Goal: Task Accomplishment & Management: Use online tool/utility

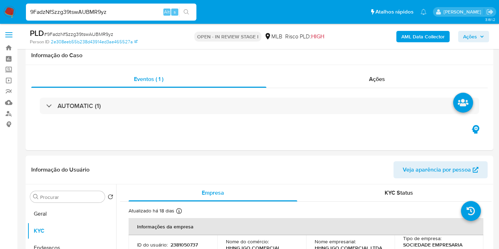
select select "10"
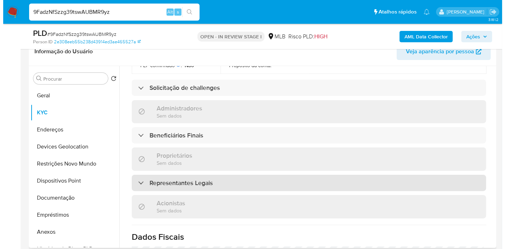
scroll to position [293, 0]
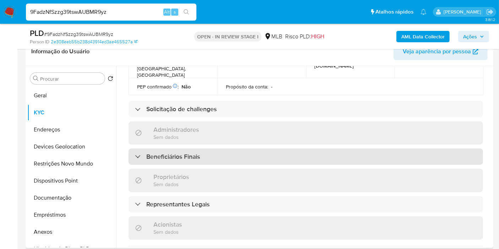
click at [165, 148] on div "Beneficiários Finais" at bounding box center [306, 156] width 354 height 16
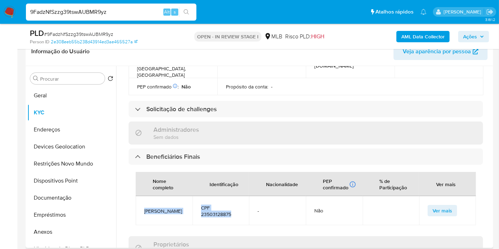
drag, startPoint x: 237, startPoint y: 199, endPoint x: 143, endPoint y: 195, distance: 93.8
click at [143, 196] on tr "HAIFENG HUANG CPF 23503128875 - Não Ver mais" at bounding box center [306, 210] width 340 height 29
copy tr "HAIFENG HUANG CPF 23503128875"
click at [415, 37] on b "AML Data Collector" at bounding box center [422, 36] width 43 height 11
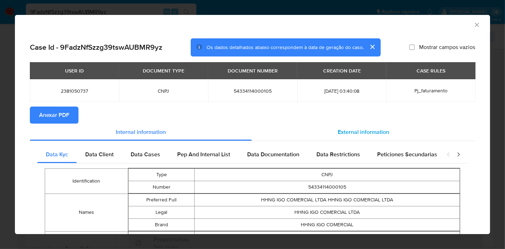
click at [338, 129] on span "External information" at bounding box center [363, 132] width 51 height 8
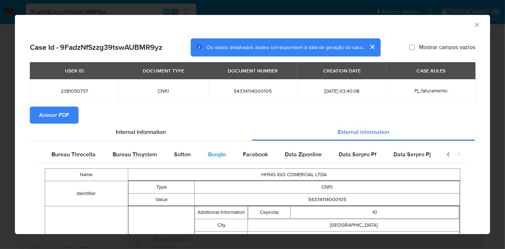
click at [209, 156] on span "Google" at bounding box center [217, 154] width 18 height 8
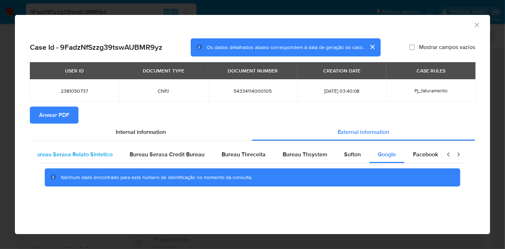
scroll to position [0, 0]
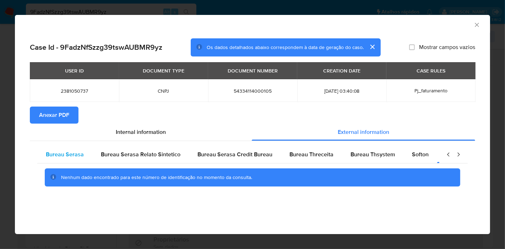
click at [62, 156] on span "Bureau Serasa" at bounding box center [65, 154] width 38 height 8
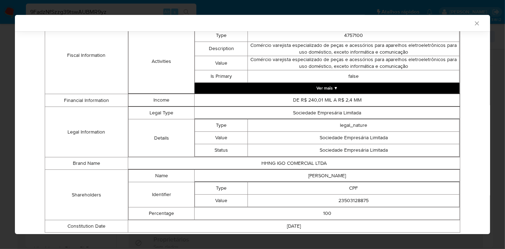
scroll to position [324, 0]
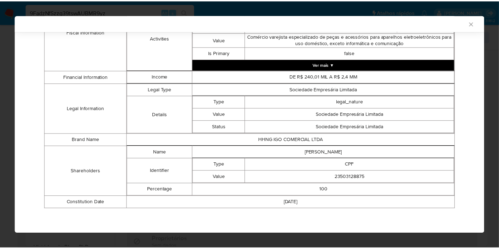
scroll to position [47, 0]
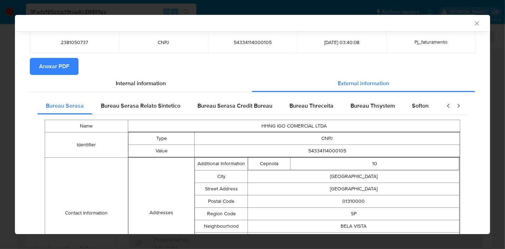
drag, startPoint x: 65, startPoint y: 66, endPoint x: 274, endPoint y: 4, distance: 217.6
click at [65, 66] on span "Anexar PDF" at bounding box center [54, 67] width 30 height 16
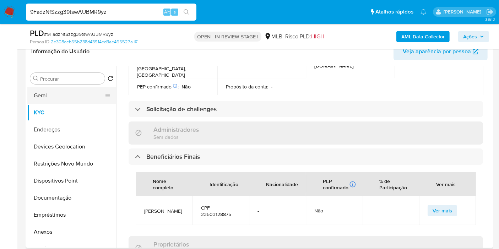
click at [50, 94] on button "Geral" at bounding box center [68, 95] width 83 height 17
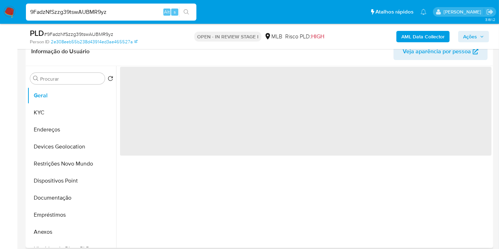
scroll to position [0, 0]
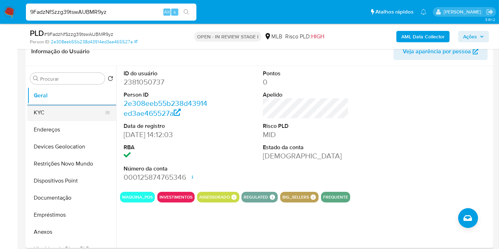
click at [41, 115] on button "KYC" at bounding box center [68, 112] width 83 height 17
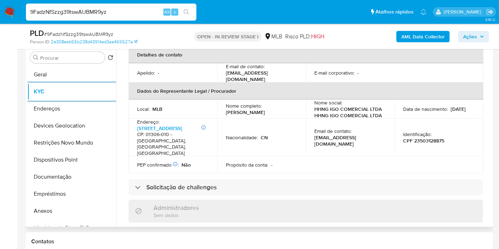
scroll to position [197, 0]
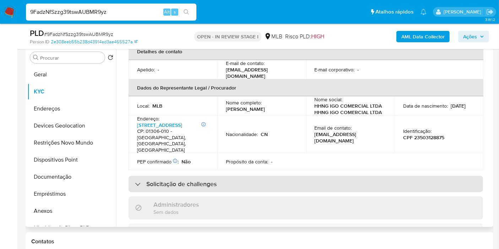
click at [209, 180] on h3 "Solicitação de challenges" at bounding box center [181, 184] width 70 height 8
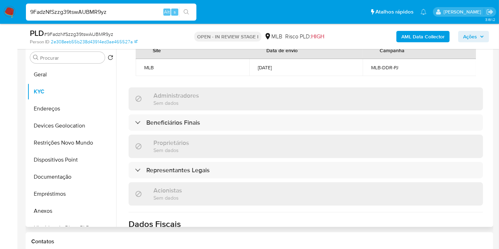
scroll to position [395, 0]
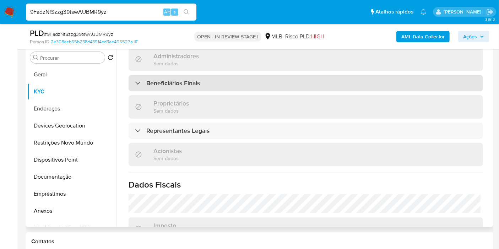
click at [193, 79] on h3 "Beneficiários Finais" at bounding box center [173, 83] width 54 height 8
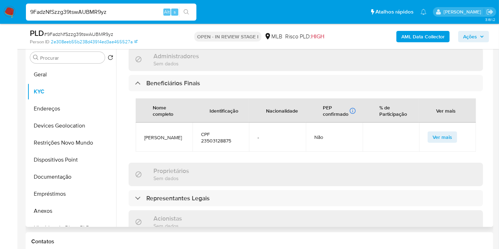
scroll to position [434, 0]
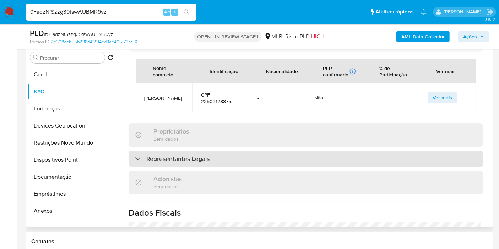
click at [180, 155] on h3 "Representantes Legais" at bounding box center [177, 159] width 63 height 8
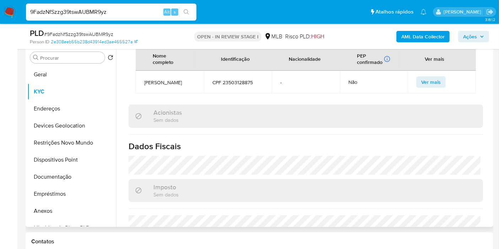
scroll to position [631, 0]
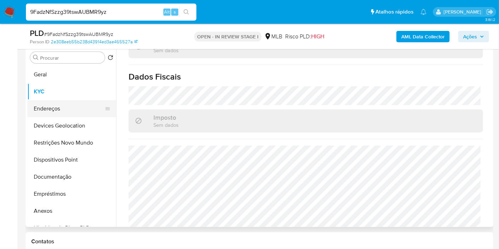
click at [54, 104] on button "Endereços" at bounding box center [68, 108] width 83 height 17
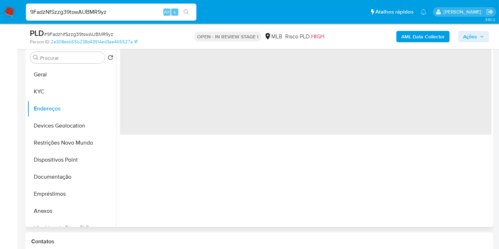
scroll to position [0, 0]
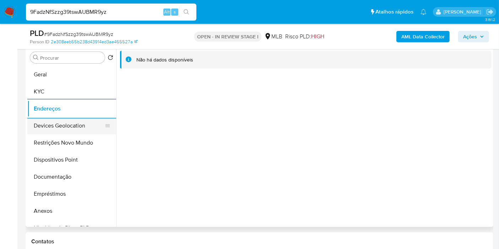
click at [38, 123] on button "Devices Geolocation" at bounding box center [68, 125] width 83 height 17
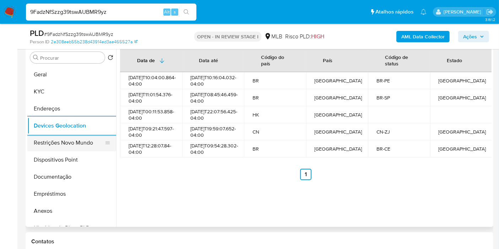
click at [48, 145] on button "Restrições Novo Mundo" at bounding box center [68, 142] width 83 height 17
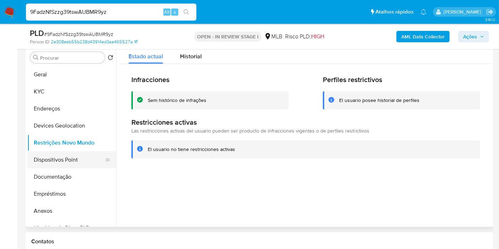
click at [53, 156] on button "Dispositivos Point" at bounding box center [68, 159] width 83 height 17
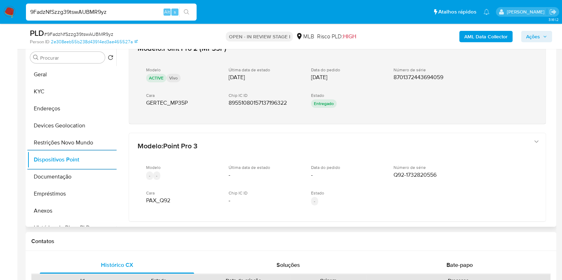
scroll to position [346, 0]
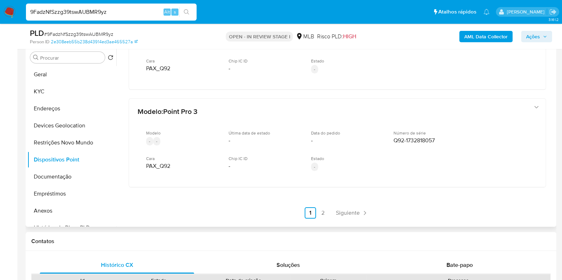
click at [327, 209] on ul "Anterior 1 2 Siguiente" at bounding box center [337, 212] width 67 height 11
click at [323, 210] on link "2" at bounding box center [322, 212] width 11 height 11
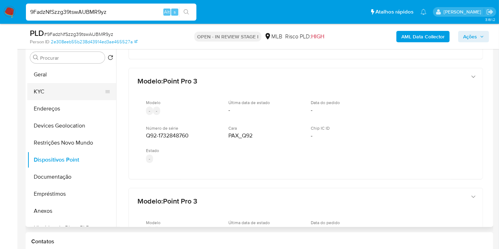
click at [55, 98] on button "KYC" at bounding box center [68, 91] width 83 height 17
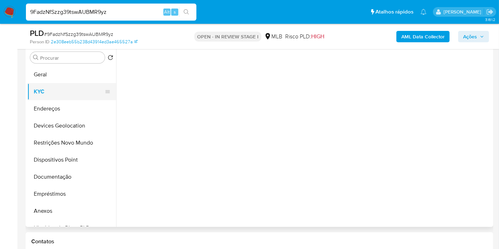
scroll to position [0, 0]
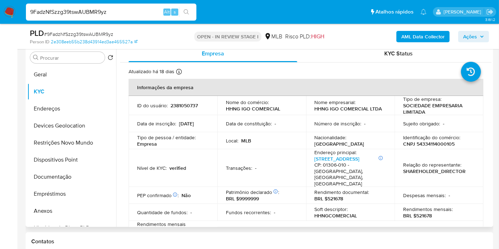
click at [346, 109] on p "HHNG IGO COMERCIAL LTDA" at bounding box center [348, 108] width 67 height 6
drag, startPoint x: 346, startPoint y: 109, endPoint x: 273, endPoint y: 89, distance: 76.2
click at [273, 89] on th "Informações da empresa" at bounding box center [306, 87] width 355 height 17
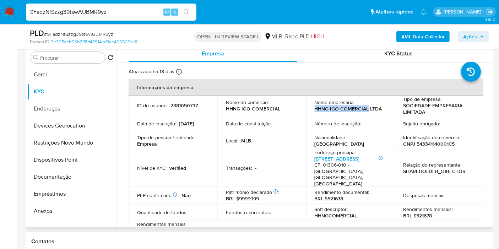
drag, startPoint x: 310, startPoint y: 109, endPoint x: 366, endPoint y: 109, distance: 56.5
click at [366, 109] on td "Nome empresarial : HHNG IGO COMERCIAL LTDA" at bounding box center [350, 105] width 89 height 19
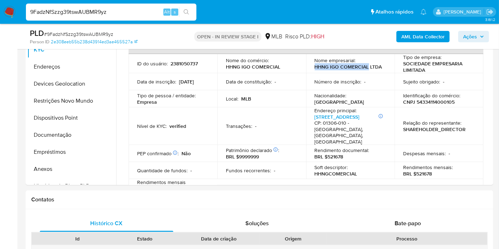
scroll to position [139, 0]
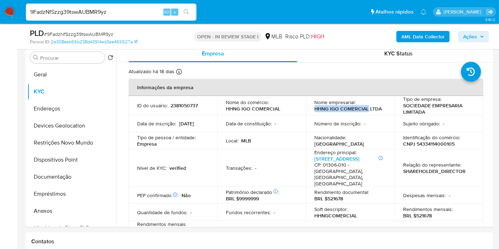
click at [486, 34] on button "Ações" at bounding box center [473, 36] width 31 height 11
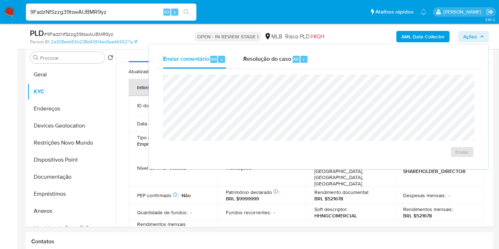
drag, startPoint x: 259, startPoint y: 59, endPoint x: 256, endPoint y: 69, distance: 10.8
click at [259, 59] on span "Resolução do caso" at bounding box center [267, 59] width 48 height 8
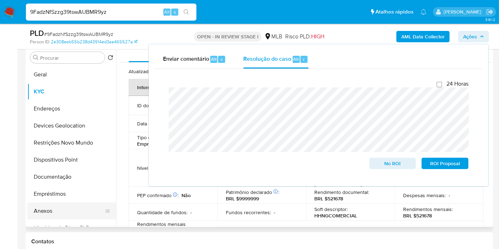
click at [52, 206] on button "Anexos" at bounding box center [68, 210] width 83 height 17
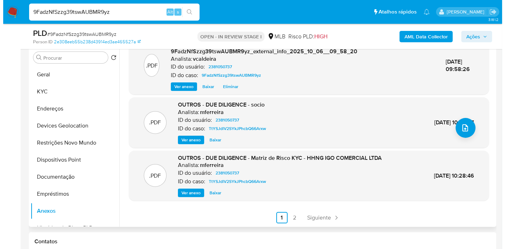
scroll to position [0, 0]
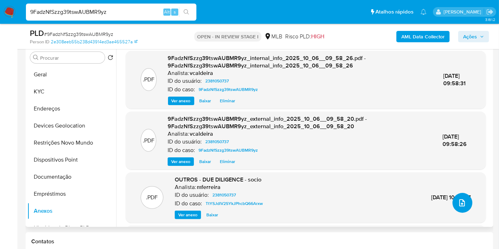
click at [461, 204] on icon "upload-file" at bounding box center [462, 202] width 6 height 7
click at [458, 200] on icon "upload-file" at bounding box center [462, 203] width 9 height 9
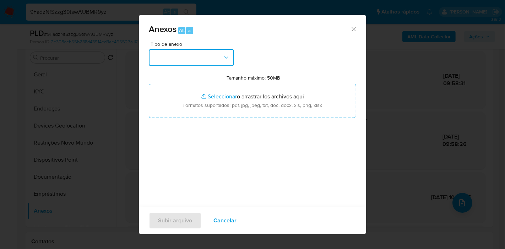
click at [215, 65] on button "button" at bounding box center [191, 57] width 85 height 17
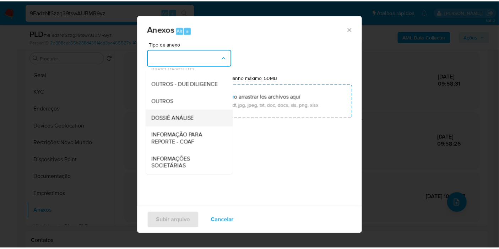
scroll to position [109, 0]
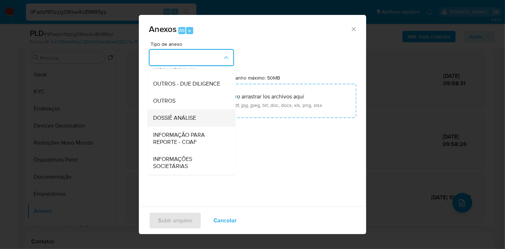
click at [180, 121] on span "DOSSIÊ ANÁLISE" at bounding box center [174, 117] width 43 height 7
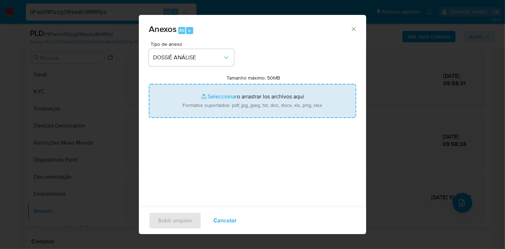
click at [230, 102] on input "Tamanho máximo: 50MB Seleccionar archivos" at bounding box center [252, 101] width 207 height 34
type input "C:\fakepath\SAR - (XXX) - CNPJ 54334114000105 - HHNG IGO COMERCIAL LTDA.pdf"
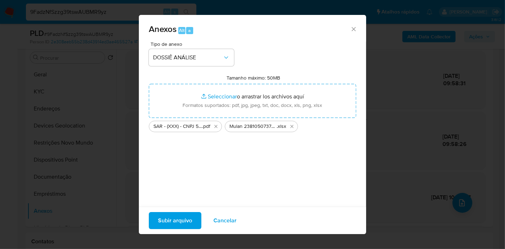
drag, startPoint x: 151, startPoint y: 168, endPoint x: 156, endPoint y: 175, distance: 9.7
click at [152, 169] on div "Tipo de anexo DOSSIÊ ANÁLISE Tamanho máximo: 50MB Seleccionar archivos Seleccio…" at bounding box center [252, 126] width 207 height 168
click at [167, 218] on span "Subir arquivo" at bounding box center [175, 221] width 34 height 16
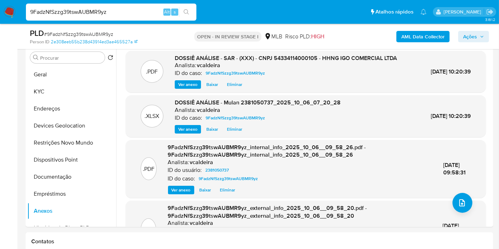
click at [461, 38] on button "Ações" at bounding box center [473, 36] width 31 height 11
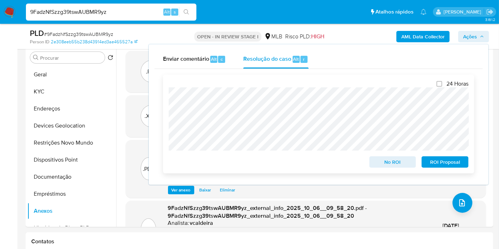
drag, startPoint x: 441, startPoint y: 164, endPoint x: 434, endPoint y: 163, distance: 7.2
click at [440, 164] on span "ROI Proposal" at bounding box center [445, 162] width 37 height 10
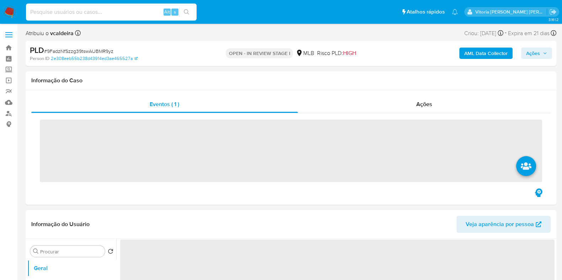
click at [67, 15] on input at bounding box center [111, 11] width 170 height 9
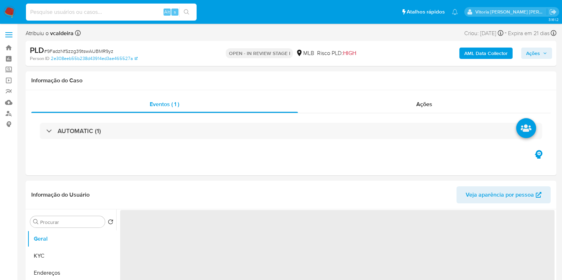
paste input "1616376509"
type input "1616376509"
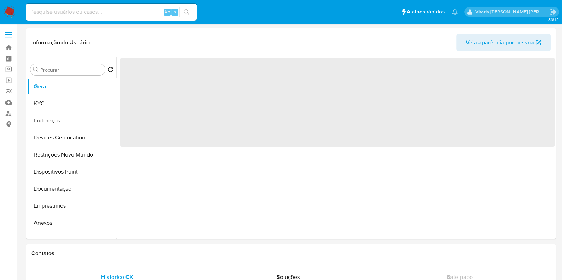
select select "10"
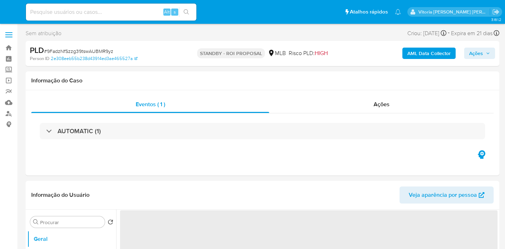
select select "10"
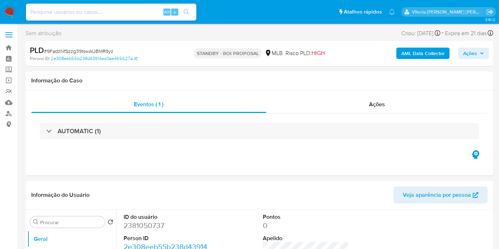
click at [105, 14] on input at bounding box center [111, 11] width 170 height 9
paste input "KPfALARXJL3RFy05TsVHPqQ4"
type input "KPfALARXJL3RFy05TsVHPqQ4"
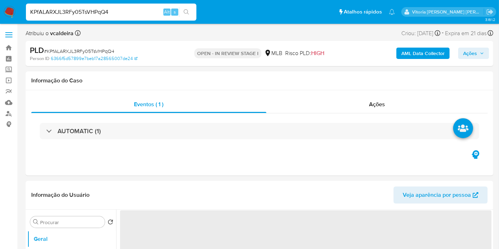
select select "10"
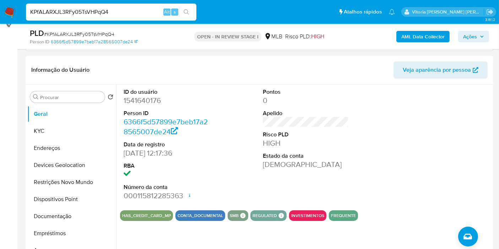
scroll to position [79, 0]
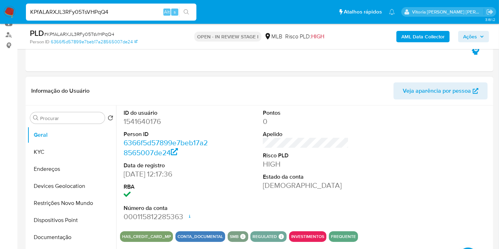
click at [145, 123] on dd "1541640176" at bounding box center [167, 121] width 86 height 10
copy dd "1541640176"
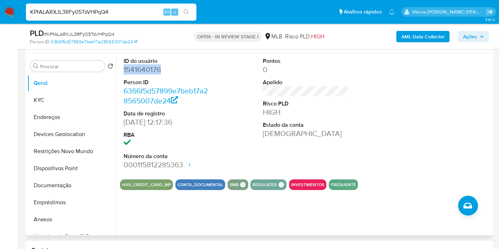
scroll to position [197, 0]
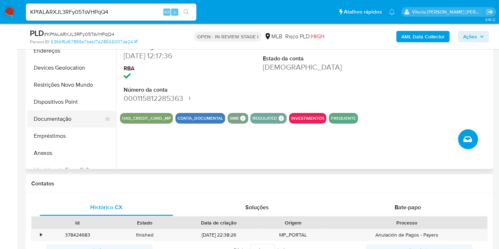
click at [71, 121] on button "Documentação" at bounding box center [68, 118] width 83 height 17
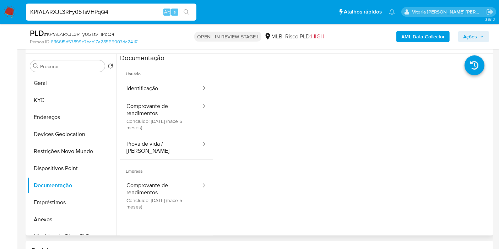
scroll to position [39, 0]
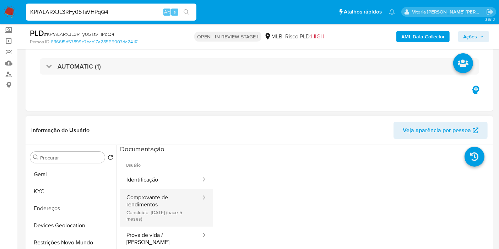
click at [153, 206] on button "Comprovante de rendimentos Concluído: 13/05/2025 (hace 5 meses)" at bounding box center [161, 208] width 82 height 38
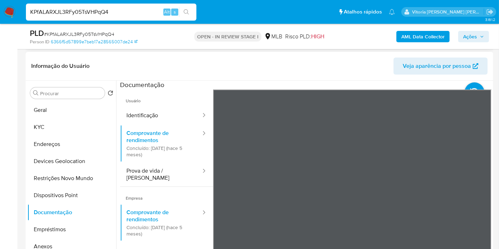
scroll to position [118, 0]
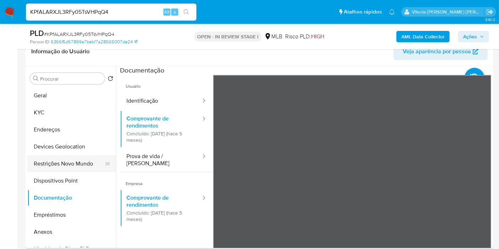
click at [60, 162] on button "Restrições Novo Mundo" at bounding box center [68, 163] width 83 height 17
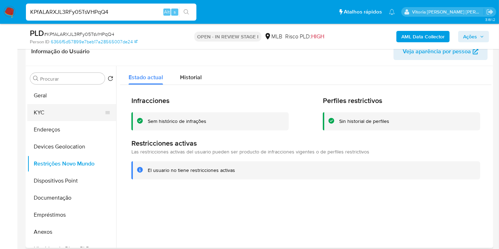
click at [55, 112] on button "KYC" at bounding box center [68, 112] width 83 height 17
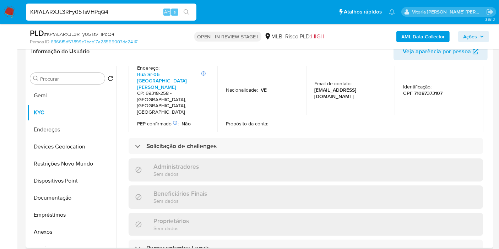
scroll to position [304, 0]
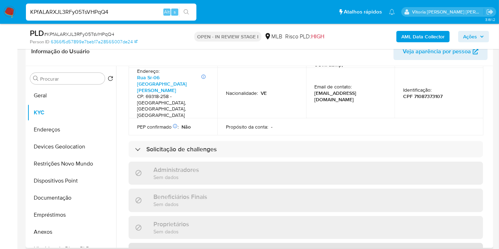
click at [173, 247] on h3 "Representantes Legais" at bounding box center [177, 251] width 63 height 8
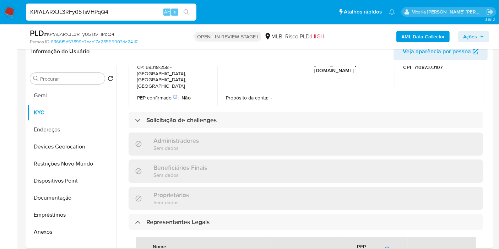
scroll to position [383, 0]
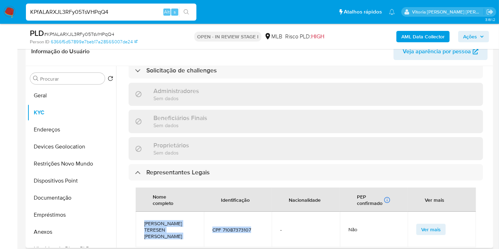
drag, startPoint x: 252, startPoint y: 167, endPoint x: 145, endPoint y: 166, distance: 107.3
click at [145, 212] on tr "LEONARDO JESUS TERESEN HERRERA CPF 71087373107 - Não Ver mais" at bounding box center [306, 230] width 340 height 36
copy tr "LEONARDO JESUS TERESEN HERRERA CPF 71087373107"
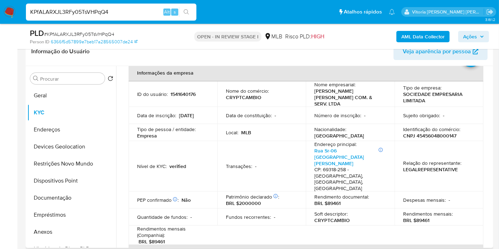
scroll to position [0, 0]
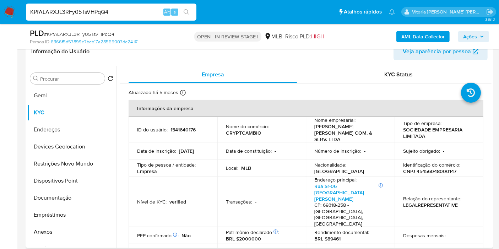
click at [247, 131] on p "CRYPTCAMBIO" at bounding box center [244, 133] width 36 height 6
drag, startPoint x: 247, startPoint y: 131, endPoint x: 275, endPoint y: 148, distance: 32.5
click at [271, 148] on td "Data de constituição : -" at bounding box center [261, 150] width 89 height 17
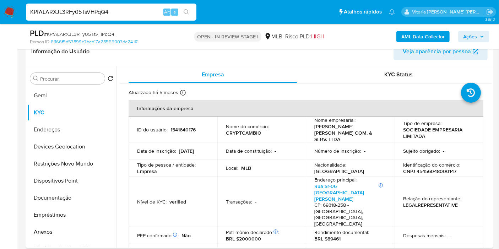
click at [250, 131] on p "CRYPTCAMBIO" at bounding box center [244, 133] width 36 height 6
click at [39, 196] on button "Documentação" at bounding box center [68, 197] width 83 height 17
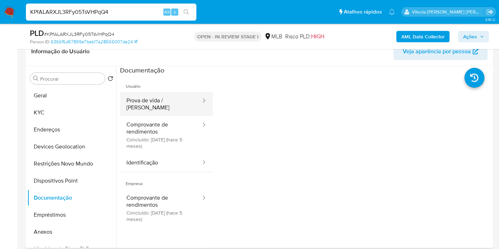
click at [145, 101] on button "Prova de vida / [PERSON_NAME]" at bounding box center [161, 104] width 82 height 24
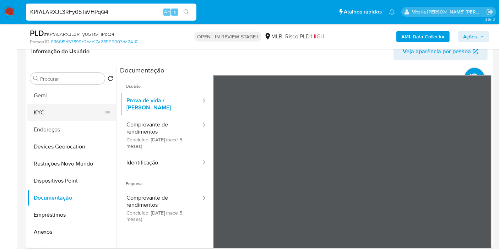
click at [54, 110] on button "KYC" at bounding box center [68, 112] width 83 height 17
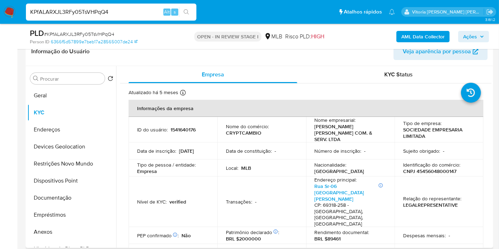
click at [425, 168] on p "CNPJ 45456048000147" at bounding box center [429, 171] width 53 height 6
copy p "45456048000147"
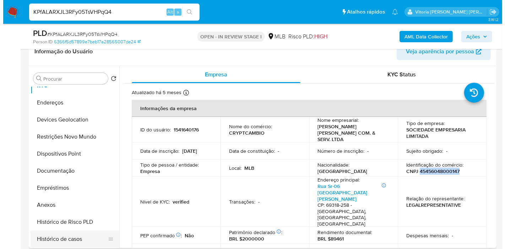
scroll to position [39, 0]
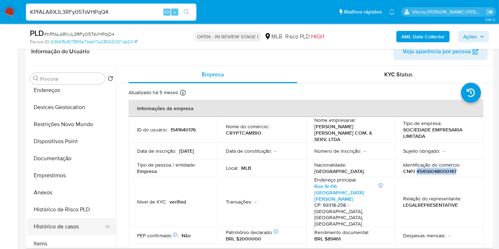
click at [61, 228] on button "Histórico de casos" at bounding box center [68, 226] width 83 height 17
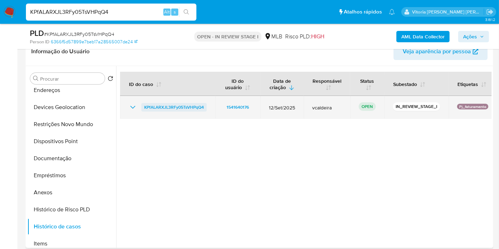
click at [169, 106] on span "KPfALARXJL3RFy05TsVHPqQ4" at bounding box center [174, 107] width 60 height 9
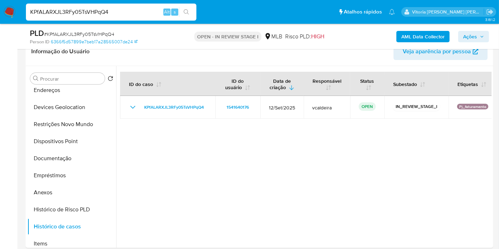
click at [420, 36] on b "AML Data Collector" at bounding box center [422, 36] width 43 height 11
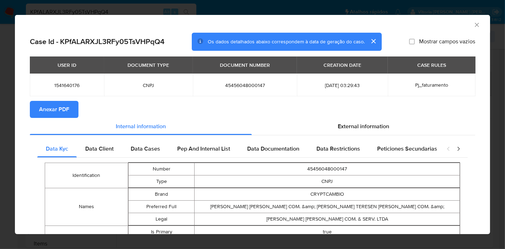
click at [229, 86] on span "45456048000147" at bounding box center [244, 85] width 87 height 6
click at [229, 85] on span "45456048000147" at bounding box center [244, 85] width 87 height 6
copy span "45456048000147"
click at [351, 130] on div "External information" at bounding box center [363, 126] width 223 height 17
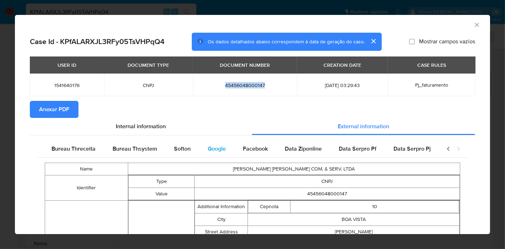
click at [226, 147] on div "Google" at bounding box center [216, 148] width 35 height 17
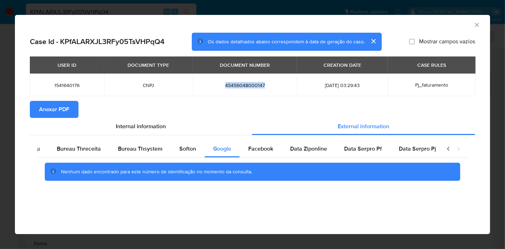
drag, startPoint x: 65, startPoint y: 105, endPoint x: 186, endPoint y: 31, distance: 142.3
click at [65, 105] on span "Anexar PDF" at bounding box center [54, 110] width 30 height 16
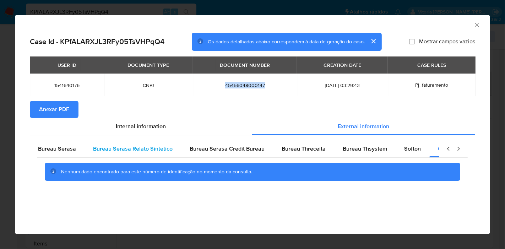
scroll to position [0, 0]
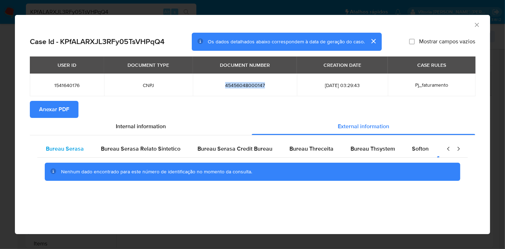
click at [80, 148] on span "Bureau Serasa" at bounding box center [65, 149] width 38 height 8
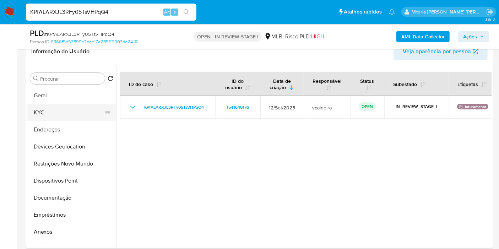
click at [53, 109] on button "KYC" at bounding box center [68, 112] width 83 height 17
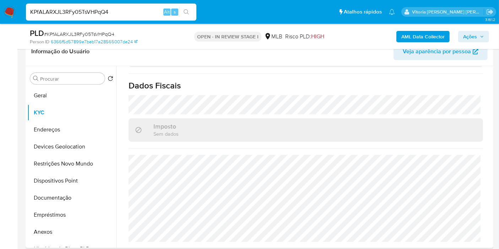
scroll to position [464, 0]
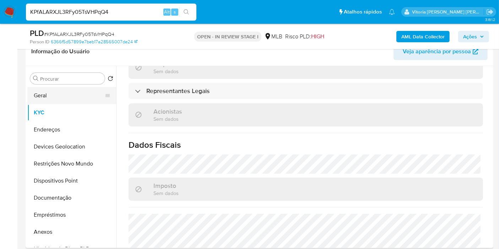
click at [75, 95] on button "Geral" at bounding box center [68, 95] width 83 height 17
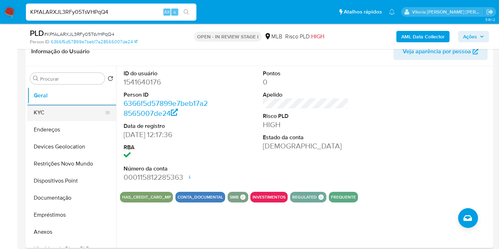
click at [45, 108] on button "KYC" at bounding box center [68, 112] width 83 height 17
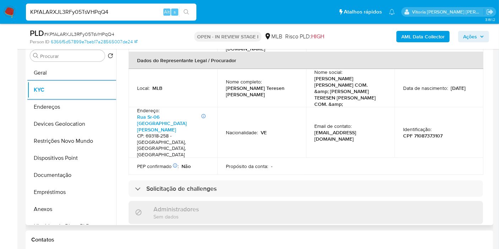
scroll to position [315, 0]
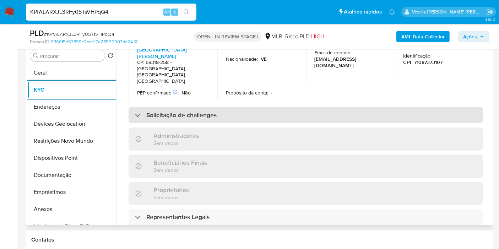
click at [191, 107] on div "Solicitação de challenges" at bounding box center [306, 115] width 354 height 16
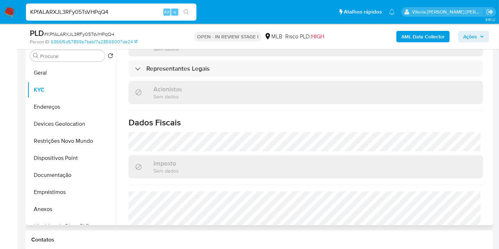
scroll to position [434, 0]
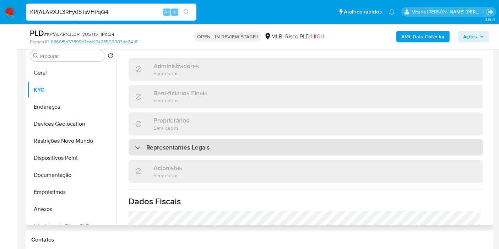
click at [201, 143] on h3 "Representantes Legais" at bounding box center [177, 147] width 63 height 8
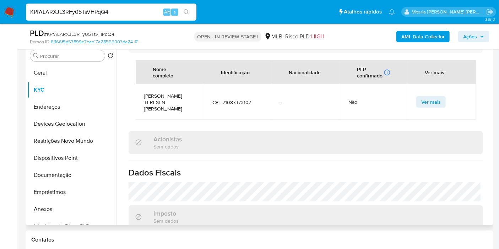
scroll to position [587, 0]
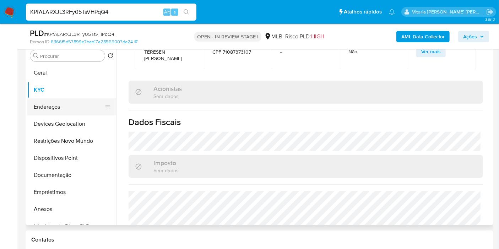
click at [63, 108] on button "Endereços" at bounding box center [68, 106] width 83 height 17
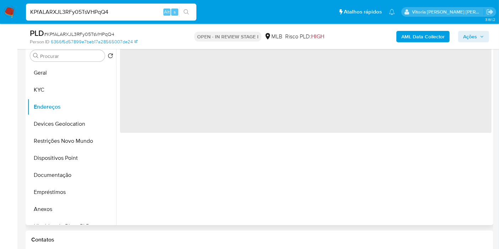
scroll to position [0, 0]
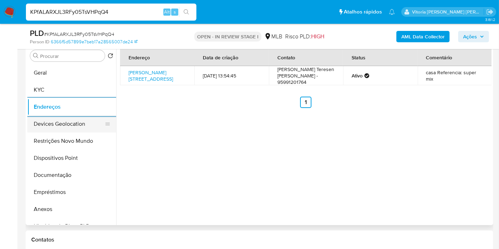
click at [54, 123] on button "Devices Geolocation" at bounding box center [68, 123] width 83 height 17
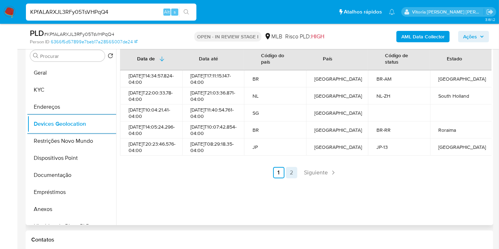
click at [292, 178] on link "2" at bounding box center [291, 172] width 11 height 11
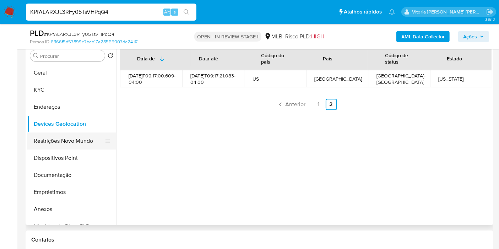
click at [56, 142] on button "Restrições Novo Mundo" at bounding box center [68, 140] width 83 height 17
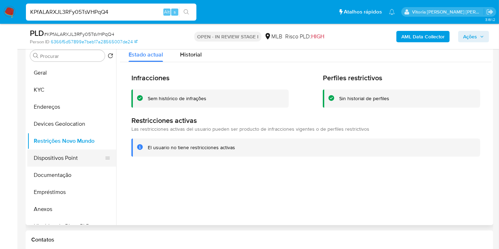
click at [72, 153] on button "Dispositivos Point" at bounding box center [68, 158] width 83 height 17
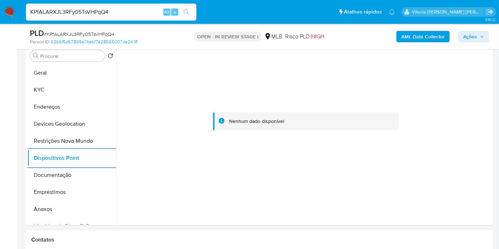
click at [470, 35] on span "Ações" at bounding box center [470, 36] width 14 height 11
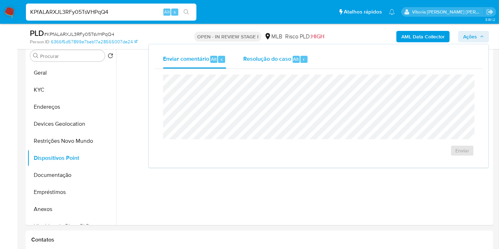
click at [283, 67] on div "Resolução do caso Alt r" at bounding box center [275, 59] width 65 height 18
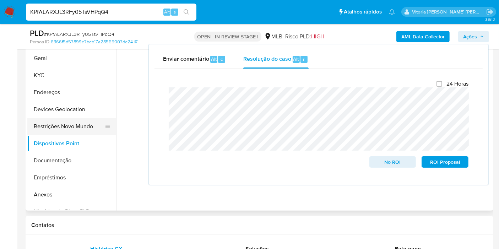
scroll to position [141, 0]
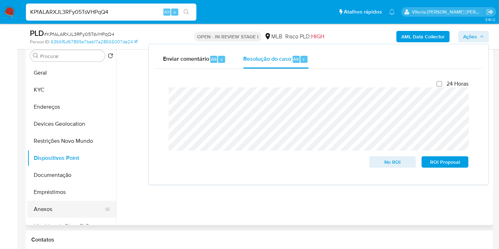
click at [44, 207] on button "Anexos" at bounding box center [68, 209] width 83 height 17
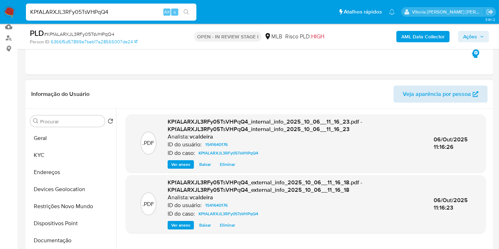
scroll to position [62, 0]
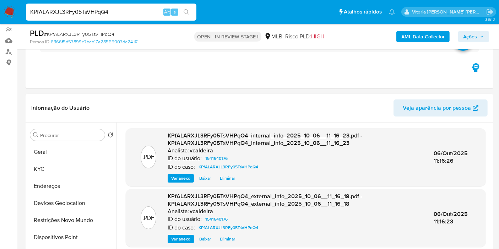
click at [470, 33] on span "Ações" at bounding box center [470, 36] width 14 height 11
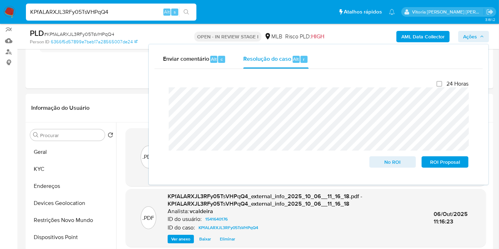
drag, startPoint x: 470, startPoint y: 34, endPoint x: 469, endPoint y: 39, distance: 5.2
click at [470, 35] on span "Ações" at bounding box center [470, 36] width 14 height 11
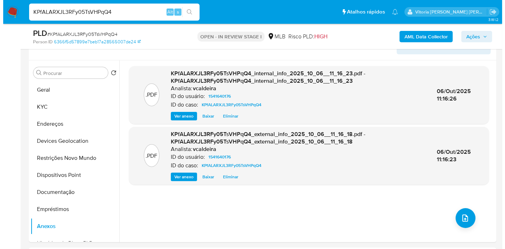
scroll to position [180, 0]
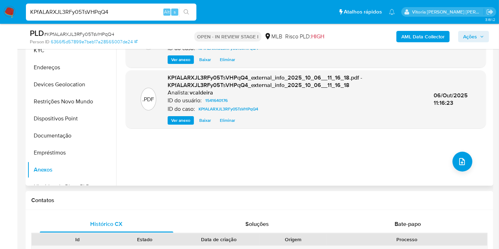
click at [458, 151] on div ".PDF KPfALARXJL3RFy05TsVHPqQ4_internal_info_2025_10_06__11_16_23.pdf - KPfALARX…" at bounding box center [306, 95] width 360 height 170
click at [465, 162] on button "upload-file" at bounding box center [462, 162] width 20 height 20
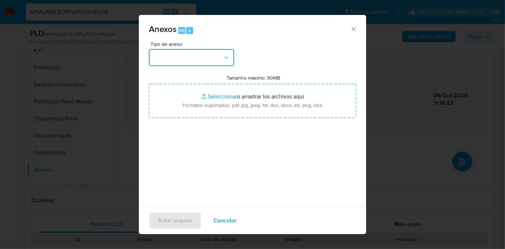
click at [210, 61] on button "button" at bounding box center [191, 57] width 85 height 17
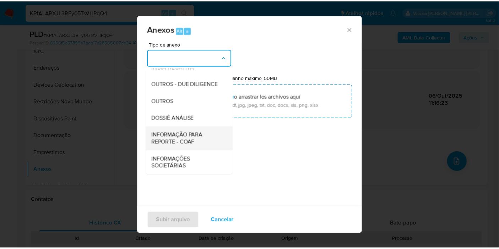
scroll to position [109, 0]
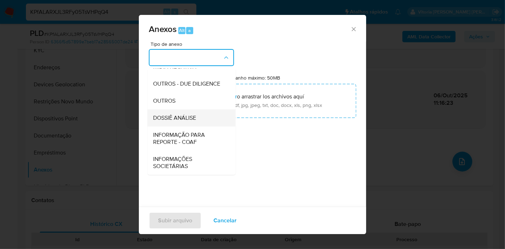
click at [178, 118] on span "DOSSIÊ ANÁLISE" at bounding box center [174, 117] width 43 height 7
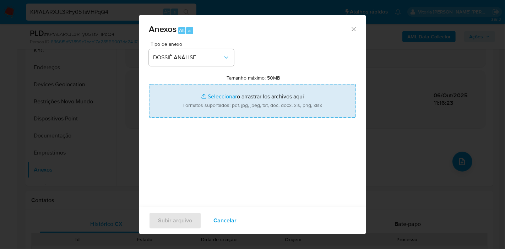
click at [263, 91] on input "Tamanho máximo: 50MB Seleccionar archivos" at bounding box center [252, 101] width 207 height 34
click at [216, 105] on input "Tamanho máximo: 50MB Seleccionar archivos" at bounding box center [252, 101] width 207 height 34
type input "C:\fakepath\SAR - (XXX) - CNPJ 45456048000147 - L J TERESEN HERRERA COM. & SERV…"
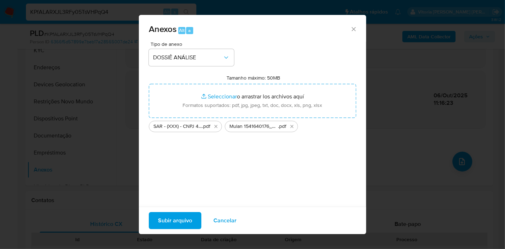
click at [181, 216] on span "Subir arquivo" at bounding box center [175, 221] width 34 height 16
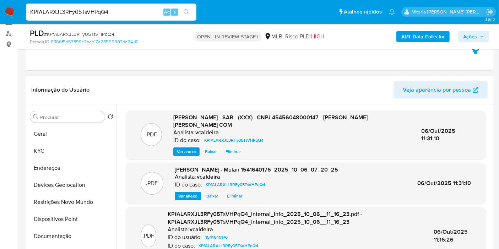
scroll to position [79, 0]
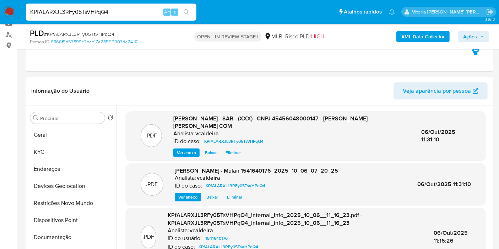
click at [473, 36] on span "Ações" at bounding box center [470, 36] width 14 height 11
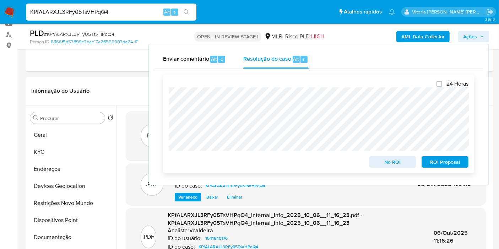
click at [429, 166] on span "ROI Proposal" at bounding box center [445, 162] width 37 height 10
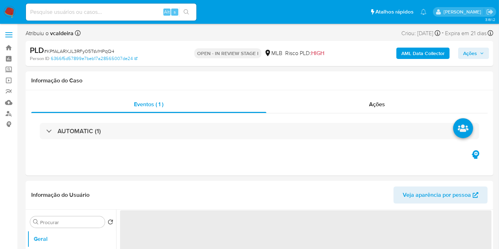
click at [114, 9] on input at bounding box center [111, 11] width 170 height 9
paste input "483389520"
type input "483389520"
select select "10"
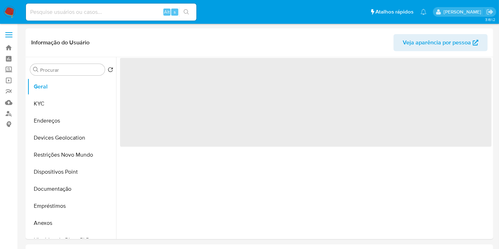
select select "10"
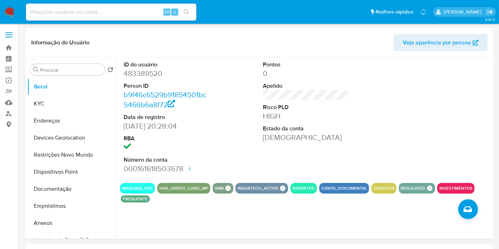
click at [70, 9] on input at bounding box center [111, 11] width 170 height 9
paste input "kXRErYF4CHi1TUlvk95p6zIF"
type input "kXRErYF4CHi1TUlvk95p6zIF"
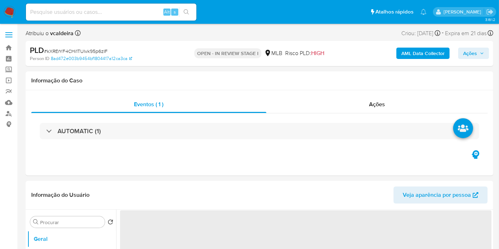
select select "10"
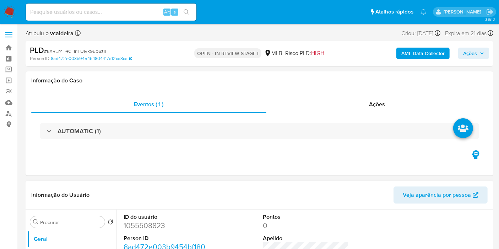
click at [145, 224] on dd "1055508823" at bounding box center [167, 226] width 86 height 10
copy dd "1055508823"
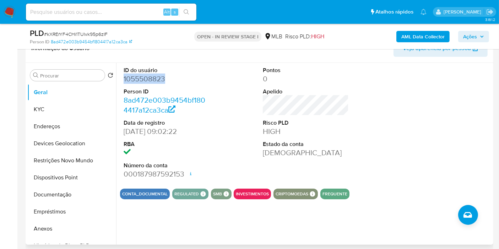
scroll to position [79, 0]
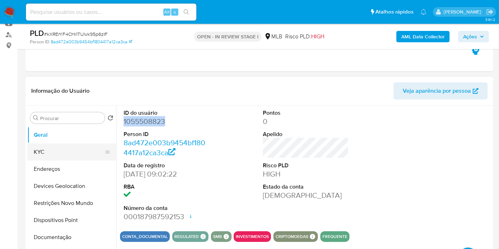
click at [60, 153] on button "KYC" at bounding box center [68, 151] width 83 height 17
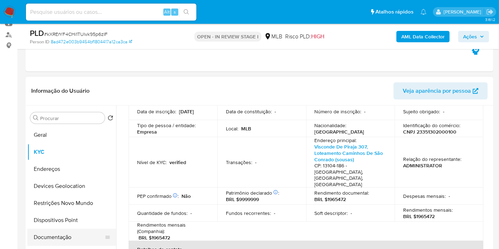
scroll to position [39, 0]
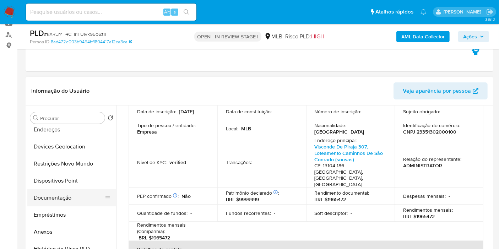
click at [64, 198] on button "Documentação" at bounding box center [68, 197] width 83 height 17
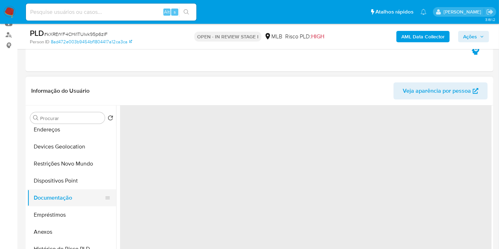
scroll to position [0, 0]
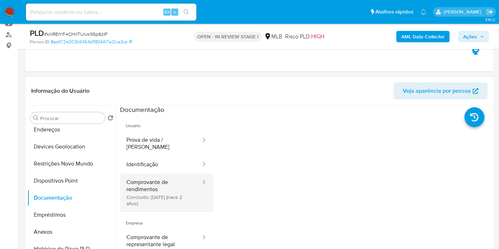
click at [131, 193] on button "Comprovante de rendimentos Concluído: 13/06/2023 (hace 2 años)" at bounding box center [161, 193] width 82 height 38
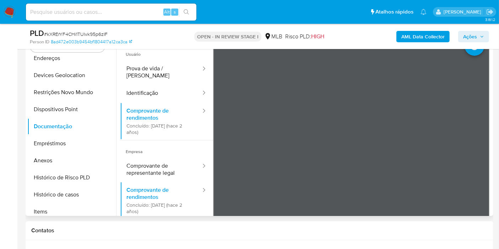
scroll to position [118, 0]
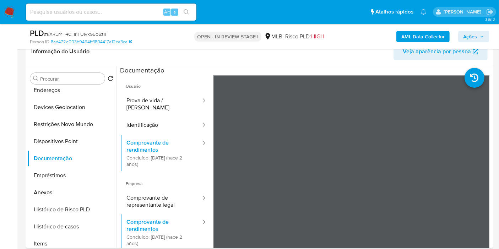
click at [184, 83] on span "Usuário" at bounding box center [166, 83] width 93 height 17
click at [175, 103] on button "Prova de vida / [PERSON_NAME]" at bounding box center [161, 104] width 82 height 24
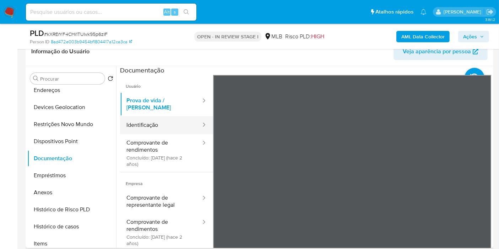
click at [140, 122] on button "Identificação" at bounding box center [161, 125] width 82 height 18
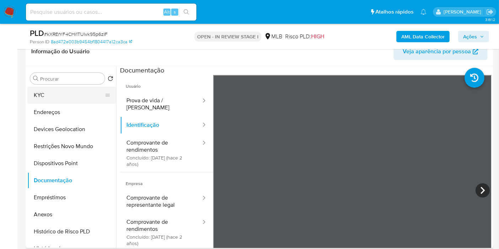
scroll to position [0, 0]
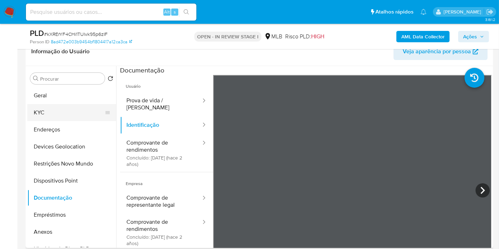
click at [67, 110] on button "KYC" at bounding box center [68, 112] width 83 height 17
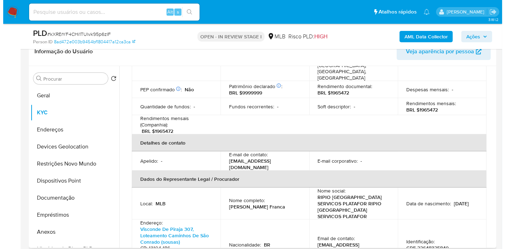
scroll to position [75, 0]
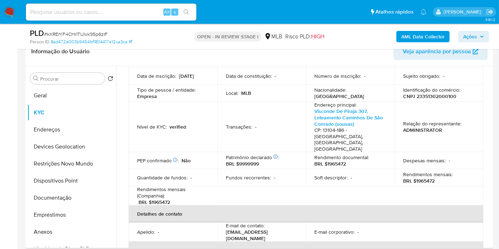
click at [430, 99] on td "Identificação do comércio : CNPJ 23351302000100" at bounding box center [439, 93] width 89 height 17
click at [430, 96] on p "CNPJ 23351302000100" at bounding box center [429, 96] width 53 height 6
copy p "23351302000100"
click at [418, 38] on b "AML Data Collector" at bounding box center [422, 36] width 43 height 11
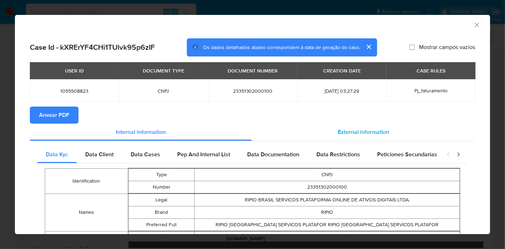
click at [349, 133] on span "External information" at bounding box center [363, 132] width 51 height 8
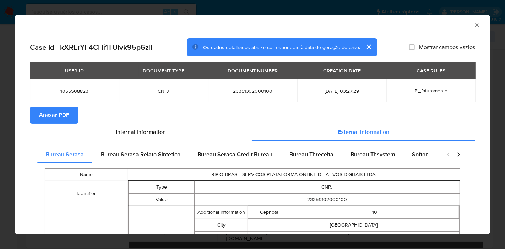
click at [68, 118] on span "Anexar PDF" at bounding box center [54, 115] width 30 height 16
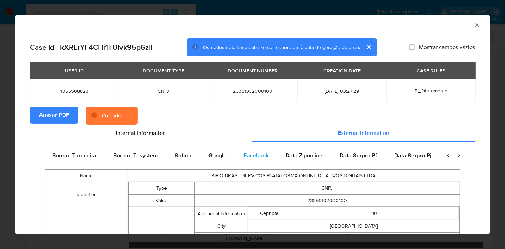
scroll to position [0, 239]
click at [213, 153] on span "Google" at bounding box center [217, 155] width 18 height 8
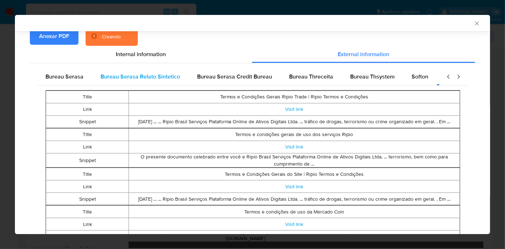
scroll to position [0, 0]
click at [75, 76] on span "Bureau Serasa" at bounding box center [65, 76] width 38 height 8
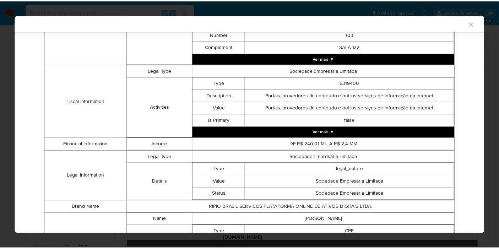
scroll to position [331, 0]
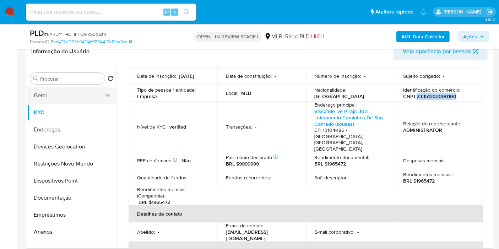
click at [44, 97] on button "Geral" at bounding box center [68, 95] width 83 height 17
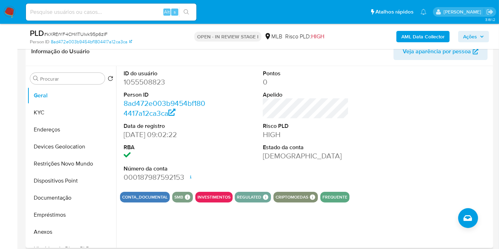
click at [364, 153] on div "ID do usuário 1055508823 Person ID 8ad472e003b9454bf1804417a12ca3ca Data de reg…" at bounding box center [305, 126] width 371 height 120
drag, startPoint x: 47, startPoint y: 109, endPoint x: 51, endPoint y: 109, distance: 3.6
click at [47, 109] on button "KYC" at bounding box center [68, 112] width 83 height 17
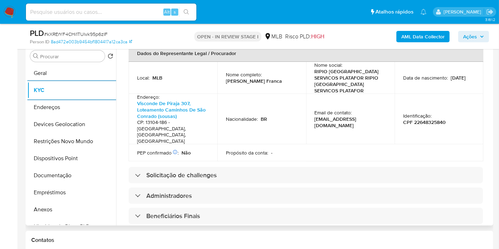
scroll to position [276, 0]
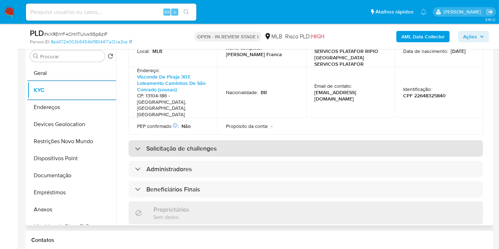
click at [188, 145] on h3 "Solicitação de challenges" at bounding box center [181, 149] width 70 height 8
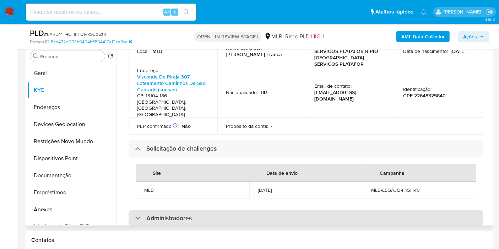
click at [161, 214] on h3 "Administradores" at bounding box center [168, 218] width 45 height 8
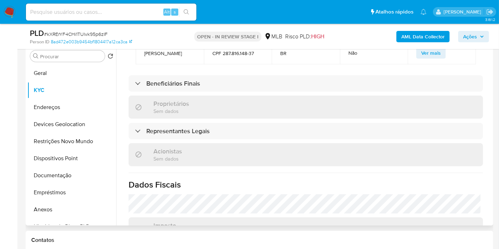
scroll to position [504, 0]
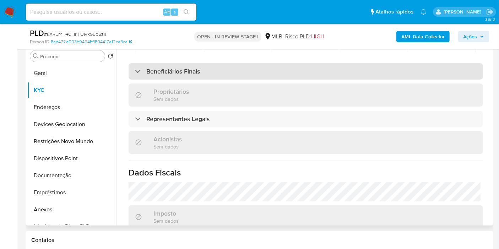
click at [188, 63] on div "Beneficiários Finais" at bounding box center [306, 71] width 354 height 16
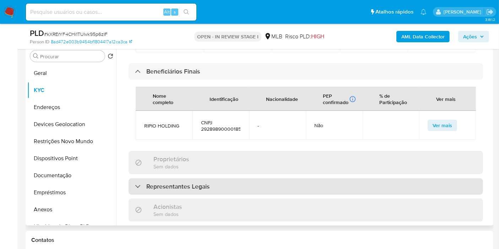
click at [162, 183] on h3 "Representantes Legais" at bounding box center [177, 187] width 63 height 8
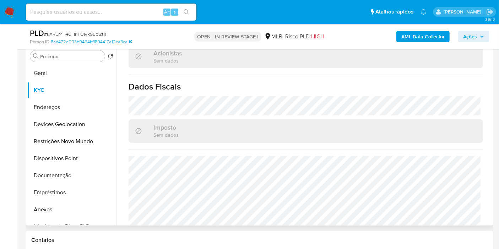
scroll to position [727, 0]
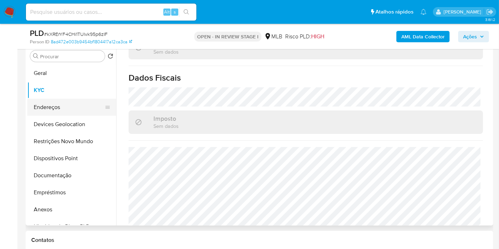
click at [62, 105] on button "Endereços" at bounding box center [68, 107] width 83 height 17
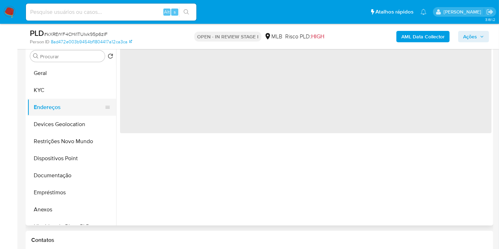
scroll to position [0, 0]
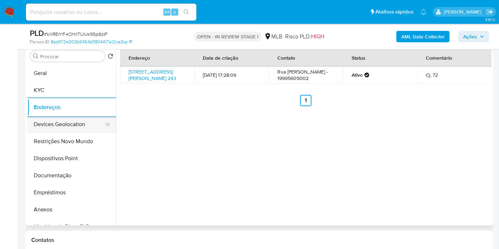
click at [60, 128] on button "Devices Geolocation" at bounding box center [68, 124] width 83 height 17
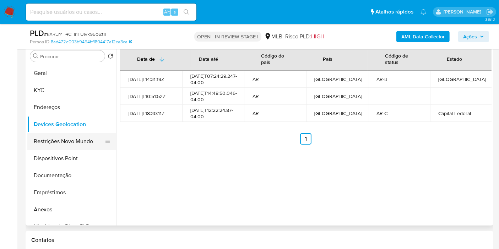
click at [29, 146] on button "Restrições Novo Mundo" at bounding box center [68, 141] width 83 height 17
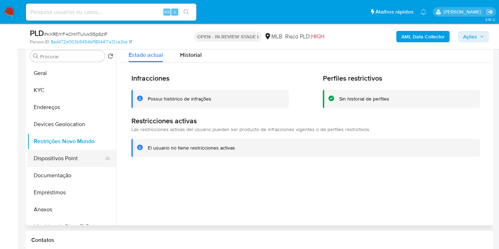
click at [44, 152] on button "Dispositivos Point" at bounding box center [68, 158] width 83 height 17
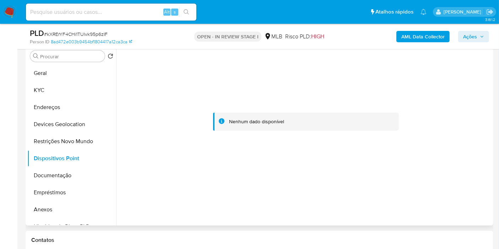
click at [215, 96] on div at bounding box center [305, 122] width 371 height 156
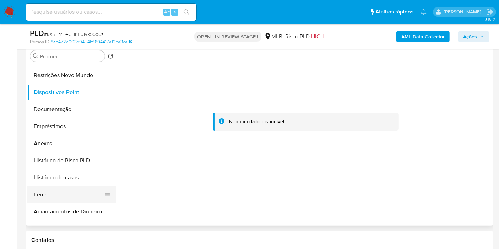
scroll to position [118, 0]
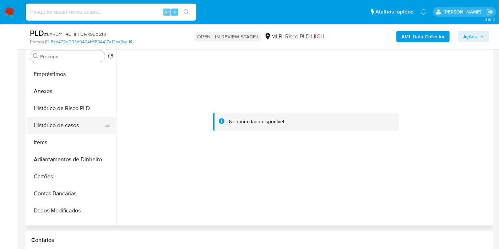
click at [66, 125] on button "Histórico de casos" at bounding box center [68, 125] width 83 height 17
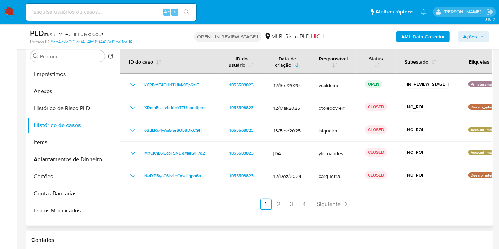
click at [283, 204] on link "2" at bounding box center [278, 204] width 11 height 11
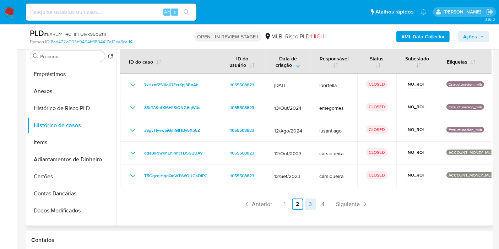
click at [306, 204] on link "3" at bounding box center [310, 204] width 11 height 11
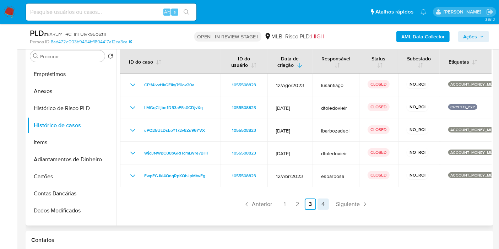
click at [323, 206] on link "4" at bounding box center [323, 204] width 11 height 11
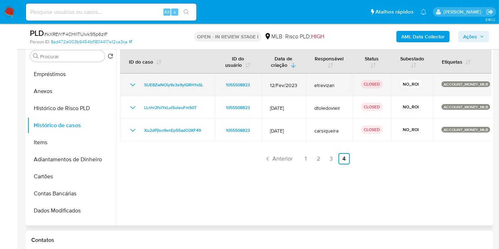
click at [135, 84] on icon "Mostrar/Ocultar" at bounding box center [133, 85] width 9 height 9
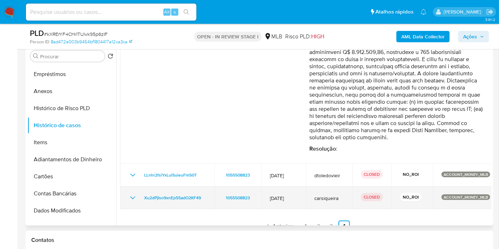
scroll to position [204, 0]
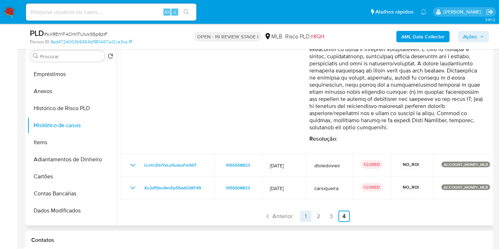
click at [302, 214] on link "1" at bounding box center [305, 216] width 11 height 11
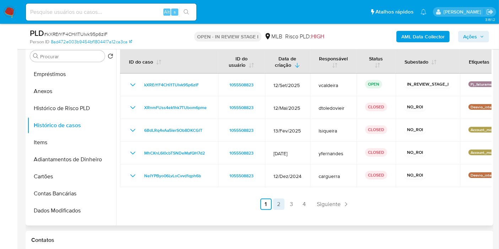
click at [278, 203] on link "2" at bounding box center [278, 204] width 11 height 11
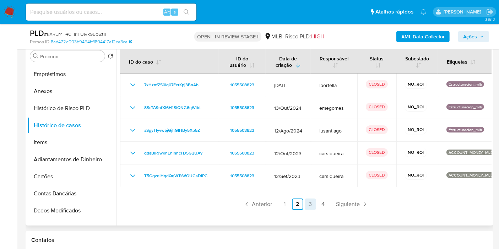
click at [305, 206] on link "3" at bounding box center [310, 204] width 11 height 11
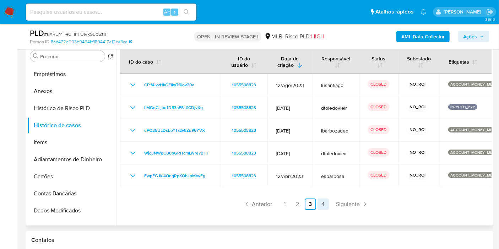
click at [319, 203] on link "4" at bounding box center [323, 204] width 11 height 11
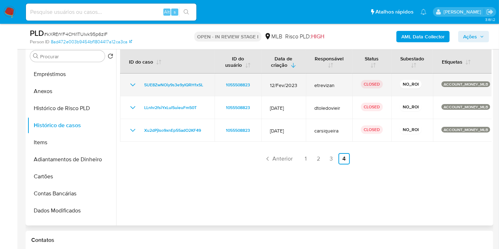
click at [130, 87] on icon "Mostrar/Ocultar" at bounding box center [133, 85] width 9 height 9
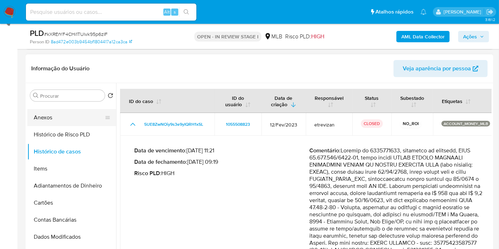
scroll to position [53, 0]
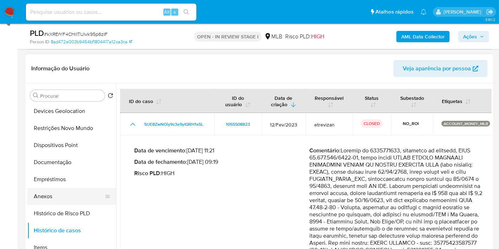
click at [51, 192] on button "Anexos" at bounding box center [68, 196] width 83 height 17
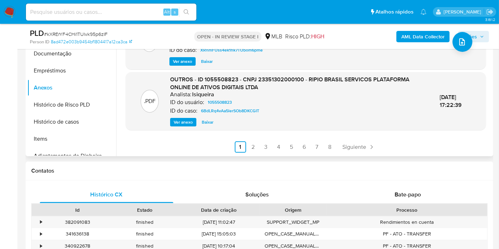
scroll to position [219, 0]
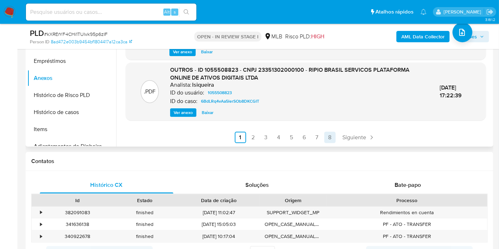
click at [327, 139] on link "8" at bounding box center [329, 137] width 11 height 11
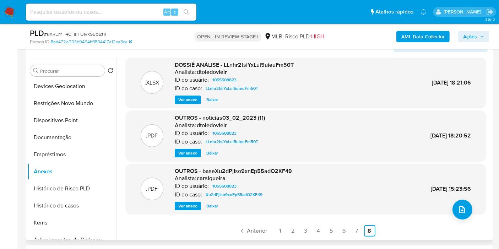
scroll to position [180, 0]
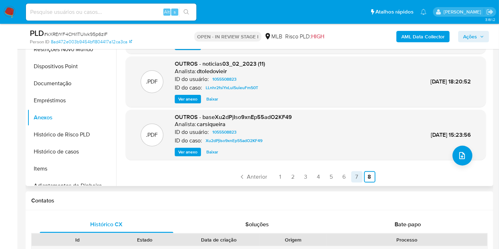
click at [355, 177] on link "7" at bounding box center [356, 176] width 11 height 11
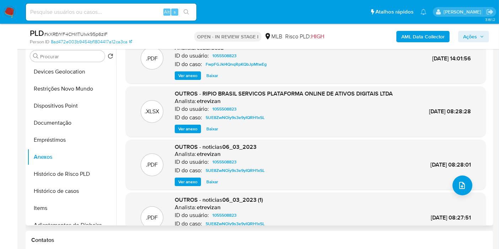
scroll to position [0, 0]
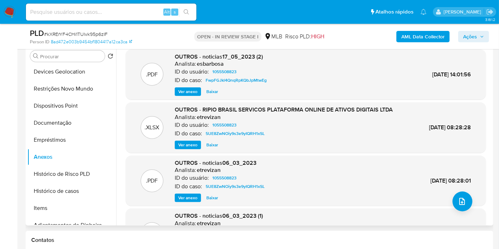
click at [186, 145] on span "Ver anexo" at bounding box center [187, 144] width 19 height 7
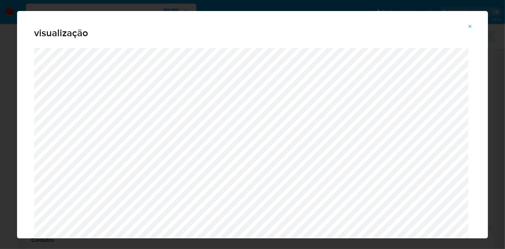
click at [469, 27] on icon "Attachment preview" at bounding box center [470, 27] width 6 height 6
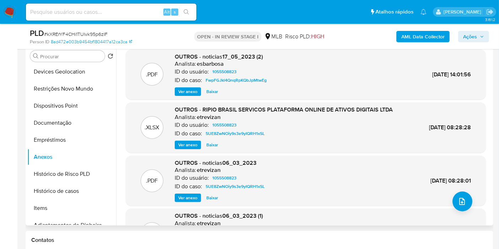
scroll to position [60, 0]
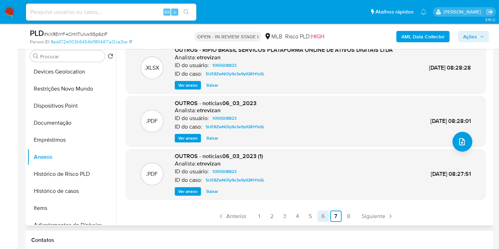
click at [325, 218] on link "6" at bounding box center [323, 216] width 11 height 11
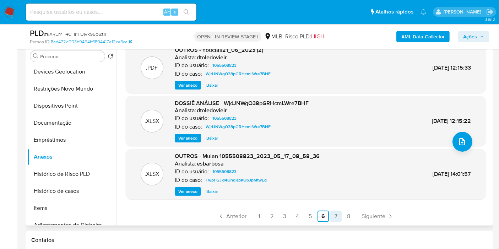
click at [333, 217] on link "7" at bounding box center [335, 216] width 11 height 11
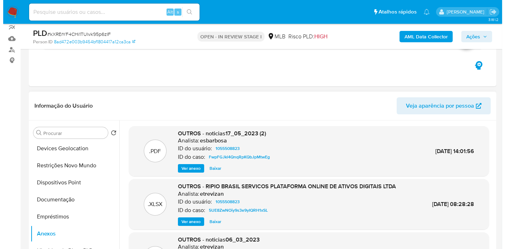
scroll to position [62, 0]
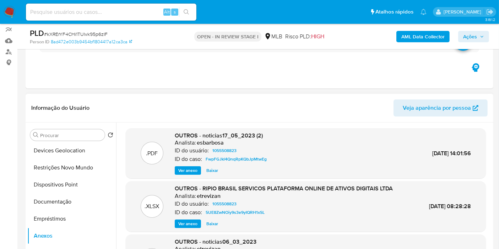
click at [188, 169] on span "Ver anexo" at bounding box center [187, 170] width 19 height 7
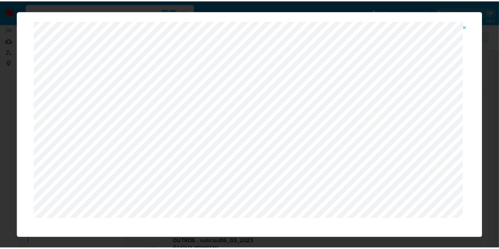
scroll to position [37, 0]
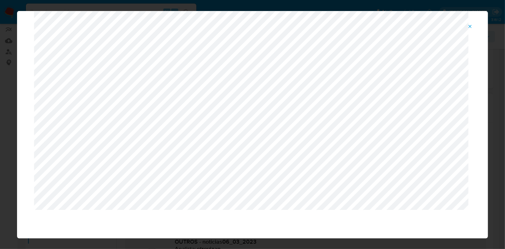
click at [470, 27] on icon "Attachment preview" at bounding box center [470, 27] width 6 height 6
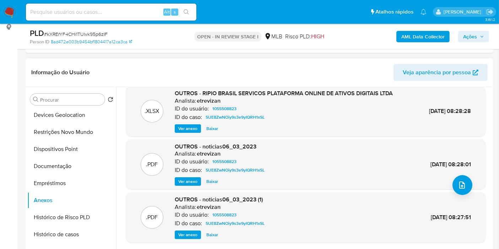
scroll to position [180, 0]
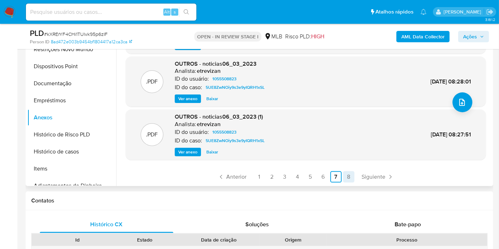
click at [347, 178] on link "8" at bounding box center [348, 176] width 11 height 11
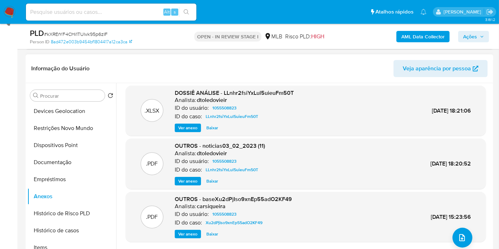
scroll to position [0, 0]
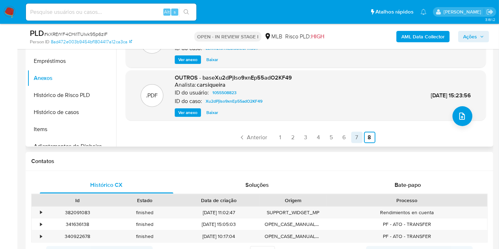
click at [353, 138] on link "7" at bounding box center [356, 137] width 11 height 11
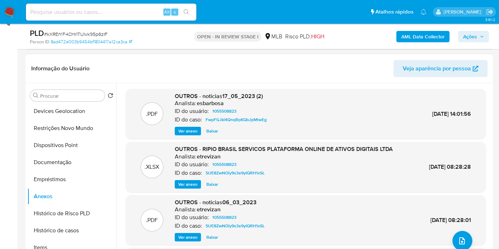
click at [189, 184] on span "Ver anexo" at bounding box center [187, 184] width 19 height 7
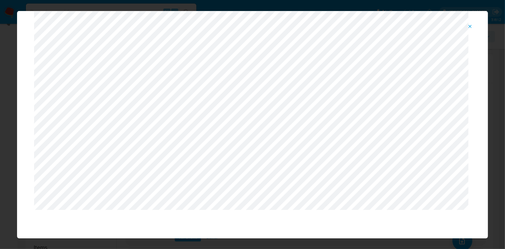
click at [472, 27] on icon "Attachment preview" at bounding box center [470, 26] width 3 height 3
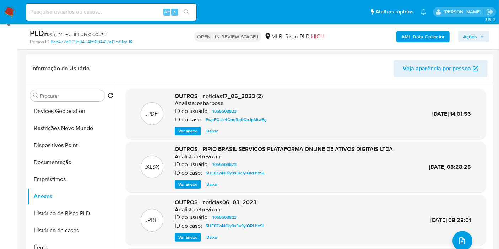
click at [196, 130] on span "Ver anexo" at bounding box center [187, 131] width 19 height 7
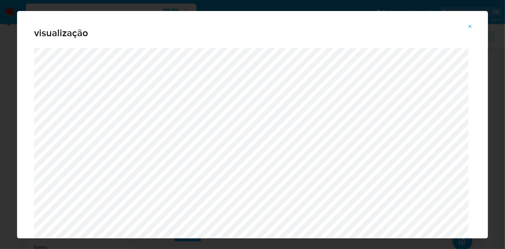
click at [468, 23] on span "Attachment preview" at bounding box center [470, 27] width 6 height 10
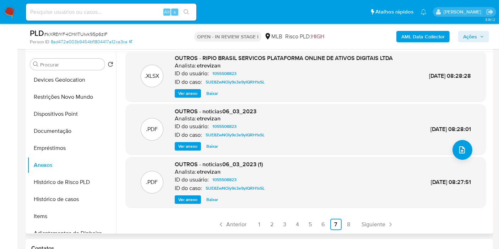
scroll to position [180, 0]
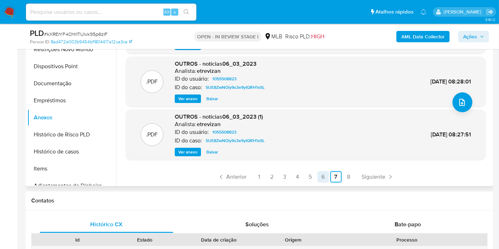
click at [319, 177] on link "6" at bounding box center [323, 176] width 11 height 11
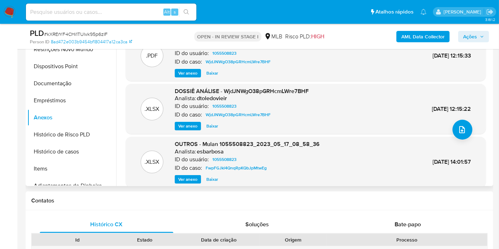
scroll to position [0, 0]
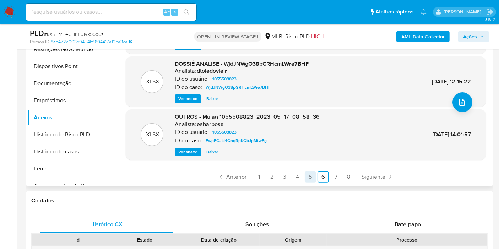
click at [308, 177] on link "5" at bounding box center [310, 176] width 11 height 11
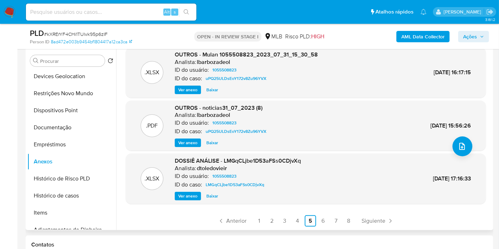
scroll to position [180, 0]
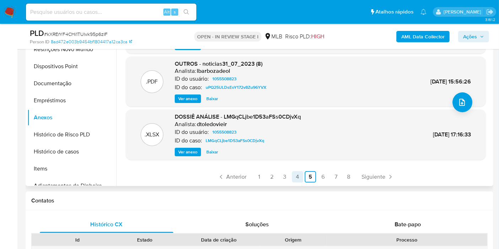
click at [294, 177] on link "4" at bounding box center [297, 176] width 11 height 11
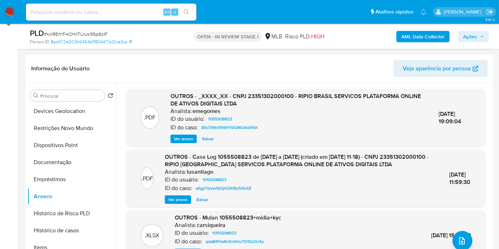
scroll to position [75, 0]
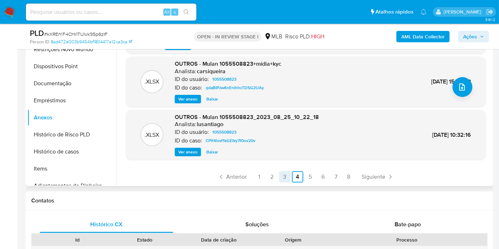
click at [282, 179] on link "3" at bounding box center [284, 176] width 11 height 11
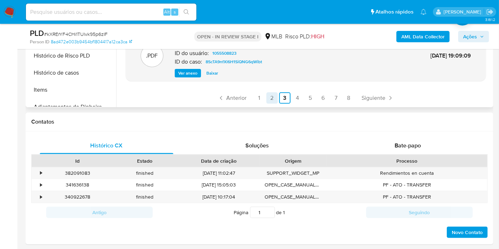
click at [270, 102] on link "2" at bounding box center [271, 97] width 11 height 11
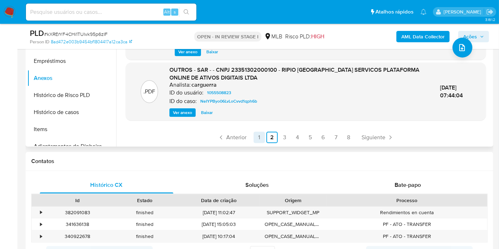
click at [261, 138] on link "1" at bounding box center [259, 137] width 11 height 11
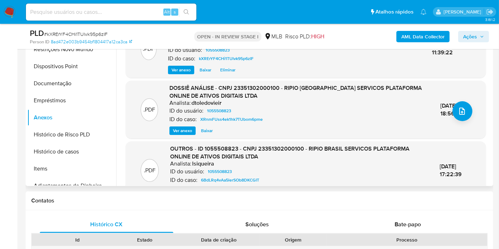
click at [183, 129] on span "Ver anexo" at bounding box center [182, 130] width 19 height 7
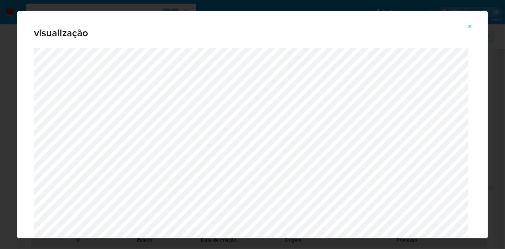
click at [470, 27] on icon "Attachment preview" at bounding box center [470, 27] width 6 height 6
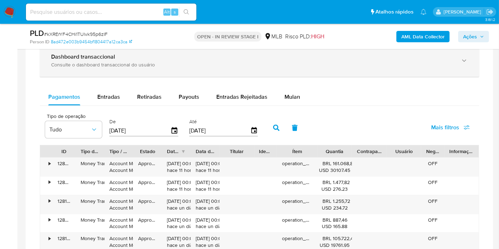
scroll to position [496, 0]
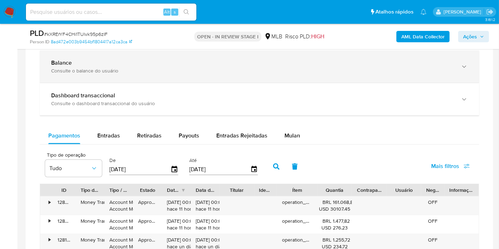
click at [69, 75] on div "Balance Consulte o balance do usuário" at bounding box center [259, 66] width 439 height 32
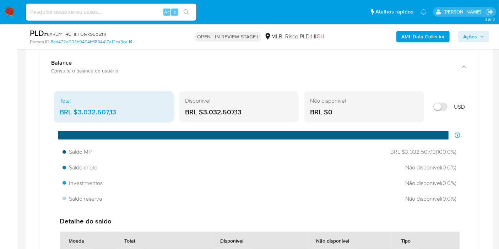
drag, startPoint x: 250, startPoint y: 112, endPoint x: 204, endPoint y: 110, distance: 46.2
click at [204, 110] on div "BRL $3.032.507,13" at bounding box center [239, 112] width 108 height 9
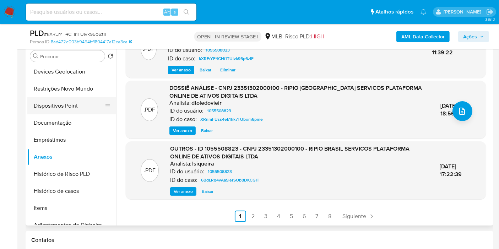
scroll to position [0, 0]
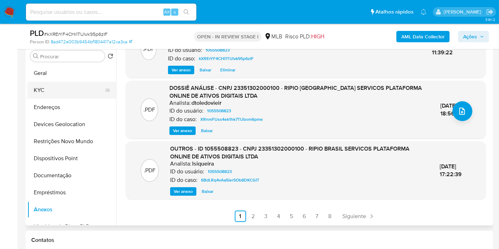
click at [43, 88] on button "KYC" at bounding box center [68, 90] width 83 height 17
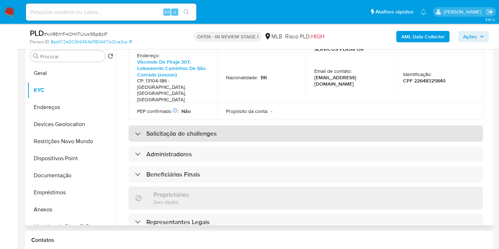
click at [175, 130] on h3 "Solicitação de challenges" at bounding box center [181, 134] width 70 height 8
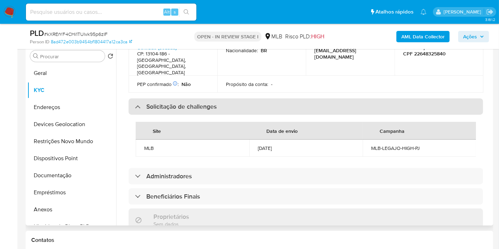
scroll to position [330, 0]
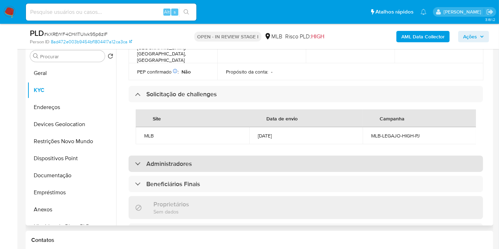
click at [169, 160] on h3 "Administradores" at bounding box center [168, 164] width 45 height 8
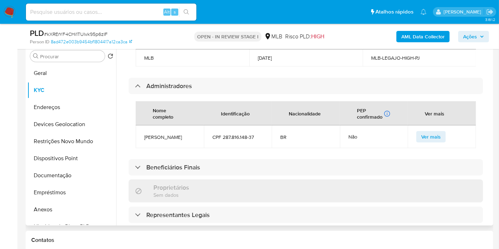
scroll to position [409, 0]
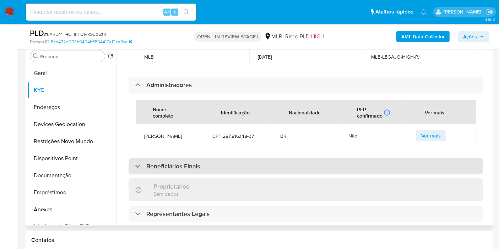
click at [159, 162] on h3 "Beneficiários Finais" at bounding box center [173, 166] width 54 height 8
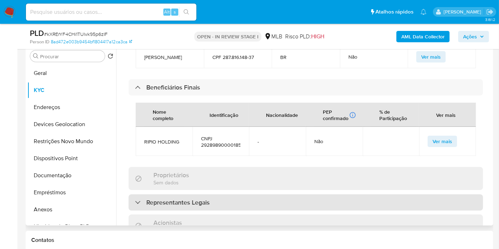
click at [174, 199] on h3 "Representantes Legais" at bounding box center [177, 203] width 63 height 8
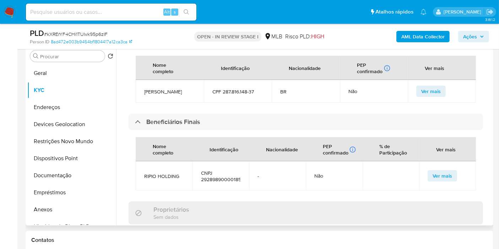
scroll to position [449, 0]
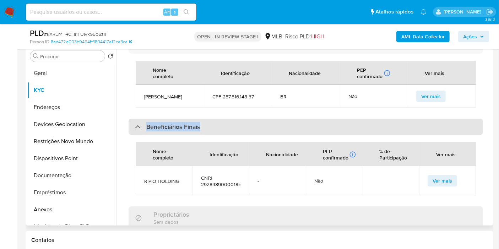
drag, startPoint x: 201, startPoint y: 104, endPoint x: 147, endPoint y: 109, distance: 54.6
click at [147, 119] on div "Beneficiários Finais" at bounding box center [306, 127] width 354 height 16
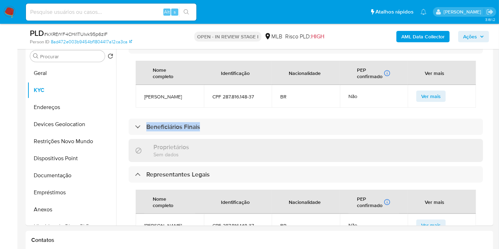
copy h3 "Beneficiários Finais"
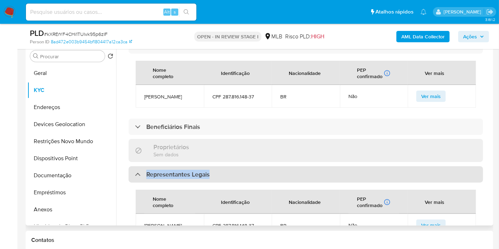
drag, startPoint x: 212, startPoint y: 153, endPoint x: 147, endPoint y: 153, distance: 65.4
click at [147, 166] on div "Representantes Legais" at bounding box center [306, 174] width 354 height 16
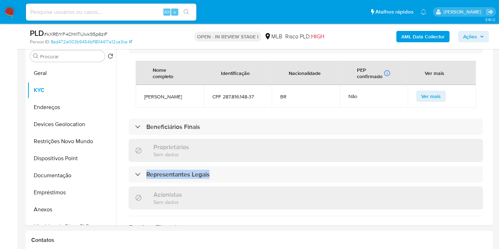
copy h3 "Representantes Legais"
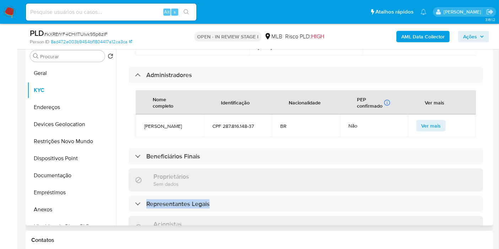
scroll to position [409, 0]
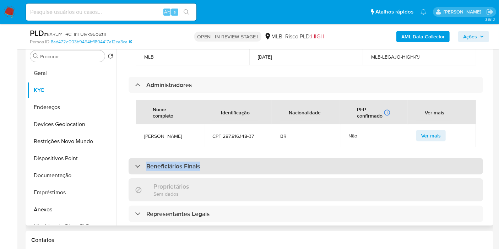
drag, startPoint x: 209, startPoint y: 142, endPoint x: 151, endPoint y: 137, distance: 58.2
click at [145, 158] on div "Beneficiários Finais" at bounding box center [306, 166] width 354 height 16
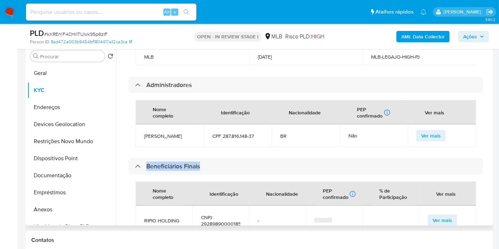
copy h3 "Beneficiários Finais"
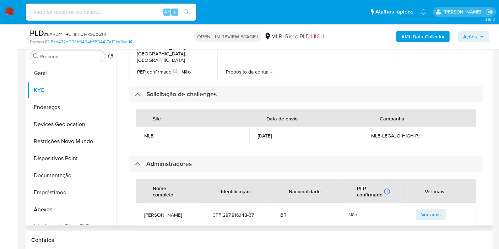
scroll to position [291, 0]
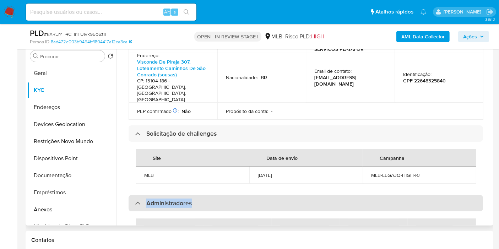
drag, startPoint x: 202, startPoint y: 174, endPoint x: 143, endPoint y: 168, distance: 59.6
click at [137, 195] on div "Administradores" at bounding box center [306, 203] width 354 height 16
copy h3 "Administradores"
click at [177, 199] on h3 "Administradores" at bounding box center [168, 203] width 45 height 8
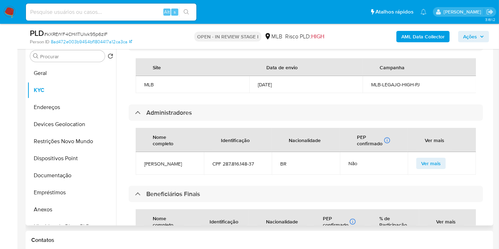
scroll to position [409, 0]
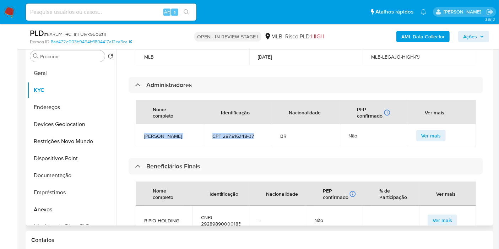
drag, startPoint x: 256, startPoint y: 113, endPoint x: 145, endPoint y: 111, distance: 110.5
click at [145, 124] on tr "Henrique Pezzutti Ribeiro Teixeira CPF 287.816.148-37 BR Não Ver mais" at bounding box center [306, 135] width 340 height 23
copy tr "Henrique Pezzutti Ribeiro Teixeira CPF 287.816.148-37"
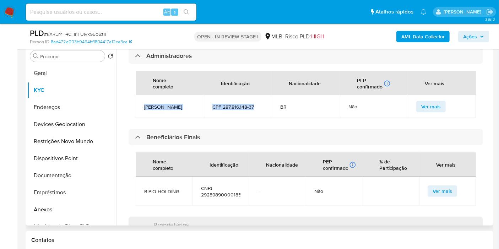
scroll to position [488, 0]
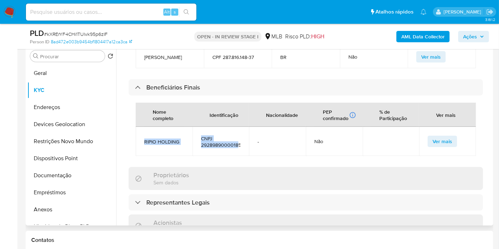
drag, startPoint x: 143, startPoint y: 120, endPoint x: 236, endPoint y: 127, distance: 93.3
click at [236, 127] on tr "RIPIO HOLDING CNPJ 29289890000185 - Não Ver mais" at bounding box center [306, 141] width 340 height 29
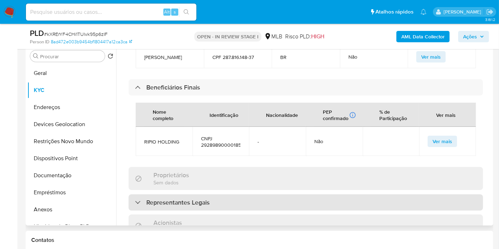
click at [173, 199] on h3 "Representantes Legais" at bounding box center [177, 203] width 63 height 8
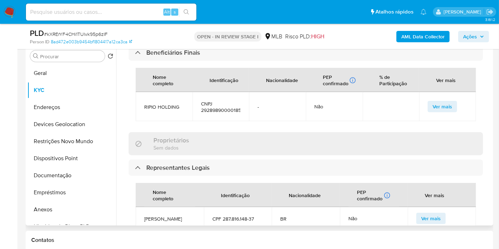
scroll to position [567, 0]
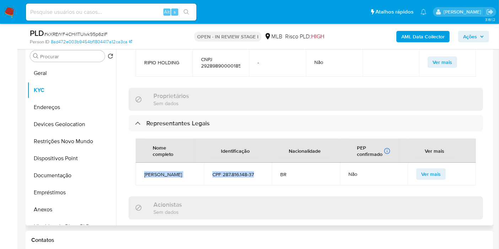
copy tr "Henrique Pezzutti Ribeiro Teixeira CPF 287.816.148-37"
drag, startPoint x: 257, startPoint y: 155, endPoint x: 144, endPoint y: 153, distance: 113.7
click at [144, 163] on tr "Henrique Pezzutti Ribeiro Teixeira CPF 287.816.148-37 BR Não Ver mais" at bounding box center [306, 174] width 340 height 23
click at [228, 169] on td "CPF 287.816.148-37" at bounding box center [238, 174] width 68 height 23
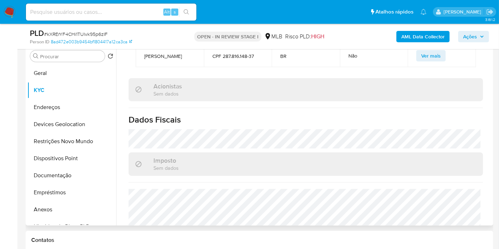
scroll to position [488, 0]
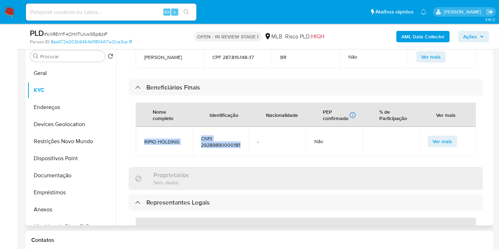
drag, startPoint x: 144, startPoint y: 119, endPoint x: 240, endPoint y: 125, distance: 96.4
click at [240, 127] on tr "RIPIO HOLDING CNPJ 29289890000185 - Não Ver mais" at bounding box center [306, 141] width 340 height 29
copy tr "RIPIO HOLDING CNPJ 29289890000185"
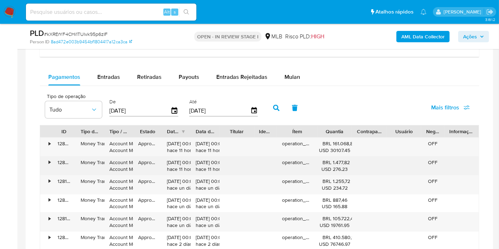
scroll to position [772, 0]
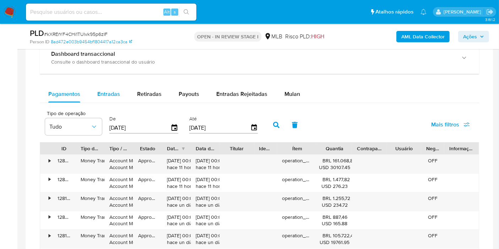
click at [111, 94] on span "Entradas" at bounding box center [108, 94] width 23 height 8
select select "10"
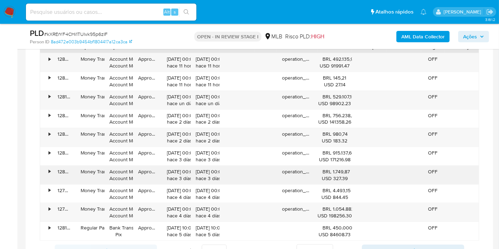
scroll to position [851, 0]
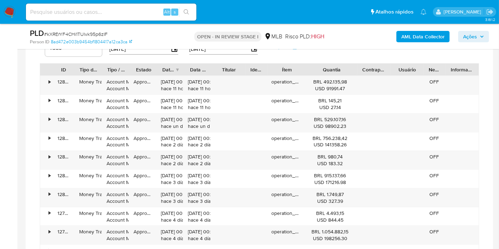
drag, startPoint x: 352, startPoint y: 68, endPoint x: 374, endPoint y: 65, distance: 22.6
click at [374, 65] on div "ID Tipo de operação Tipo / Método Estado Data de criação Data de aprovação Titu…" at bounding box center [259, 70] width 439 height 12
drag, startPoint x: 392, startPoint y: 70, endPoint x: 417, endPoint y: 71, distance: 24.2
click at [417, 71] on div "ID Tipo de operação Tipo / Método Estado Data de criação Data de aprovação Titu…" at bounding box center [259, 70] width 439 height 12
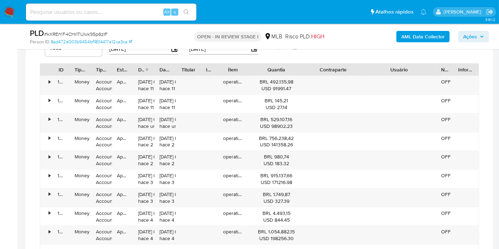
drag, startPoint x: 433, startPoint y: 67, endPoint x: 473, endPoint y: 67, distance: 39.8
click at [473, 67] on div "ID Tipo de operação Tipo / Método Estado Data de criação Data de aprovação Titu…" at bounding box center [259, 70] width 439 height 12
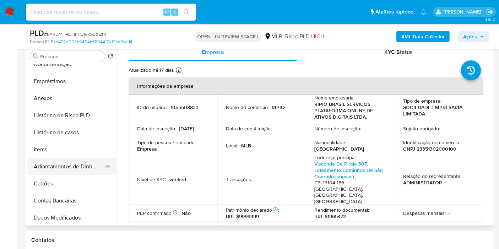
scroll to position [118, 0]
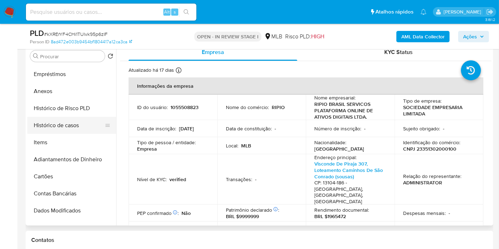
click at [61, 129] on button "Histórico de casos" at bounding box center [68, 125] width 83 height 17
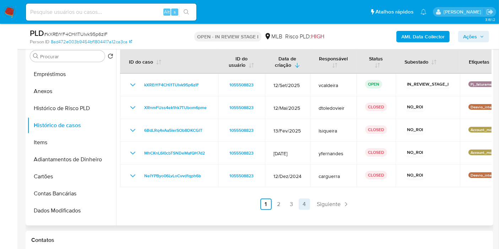
click at [303, 206] on link "4" at bounding box center [304, 204] width 11 height 11
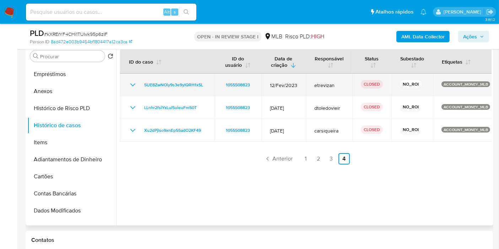
click at [135, 85] on icon "Mostrar/Ocultar" at bounding box center [133, 85] width 9 height 9
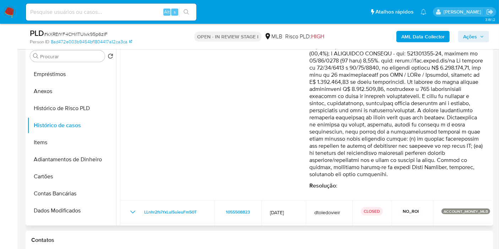
scroll to position [158, 0]
drag, startPoint x: 398, startPoint y: 135, endPoint x: 309, endPoint y: 125, distance: 89.0
click at [309, 125] on p "Comentário :" at bounding box center [396, 63] width 175 height 227
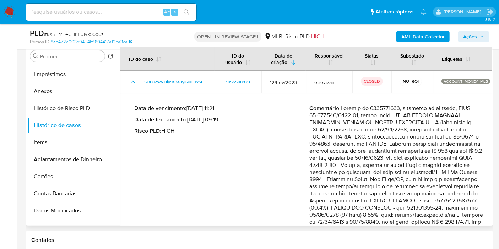
scroll to position [0, 0]
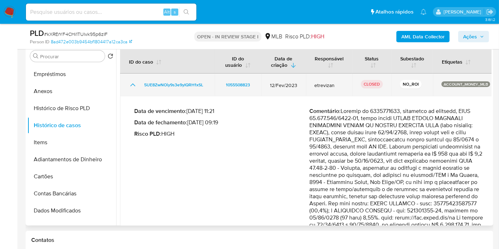
click at [132, 87] on icon "Mostrar/Ocultar" at bounding box center [133, 85] width 9 height 9
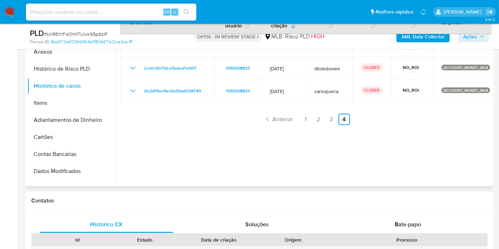
scroll to position [141, 0]
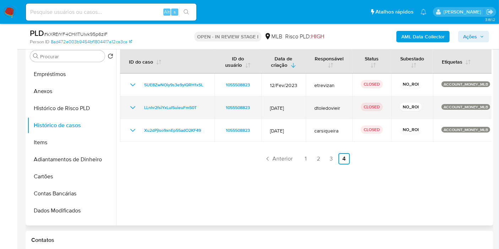
click at [132, 110] on icon "Mostrar/Ocultar" at bounding box center [133, 107] width 9 height 9
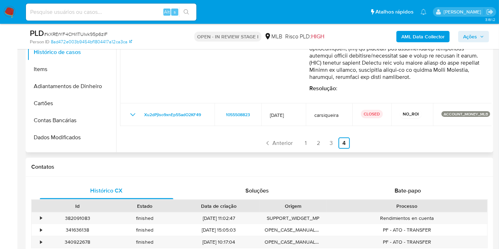
scroll to position [219, 0]
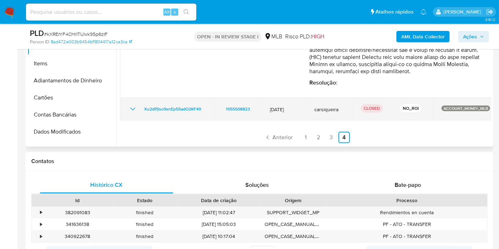
click at [135, 107] on icon "Mostrar/Ocultar" at bounding box center [133, 109] width 9 height 9
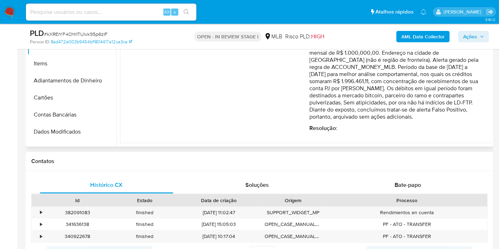
scroll to position [330, 0]
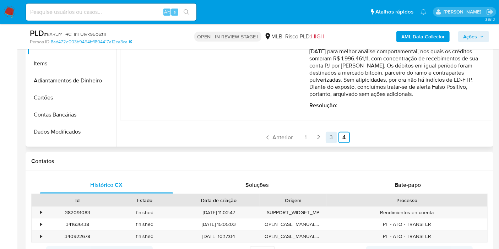
click at [326, 135] on link "3" at bounding box center [331, 137] width 11 height 11
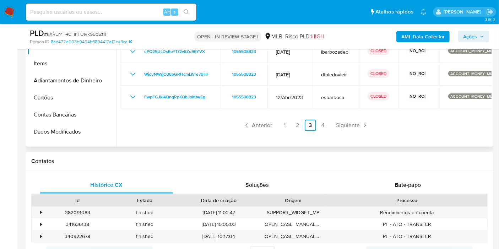
scroll to position [101, 0]
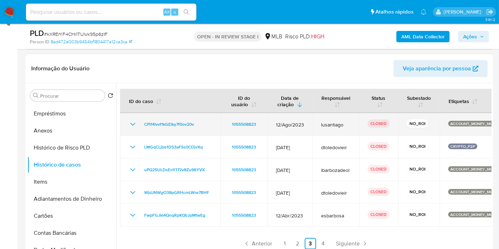
click at [133, 121] on icon "Mostrar/Ocultar" at bounding box center [133, 124] width 9 height 9
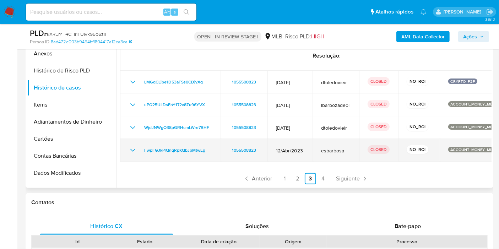
scroll to position [180, 0]
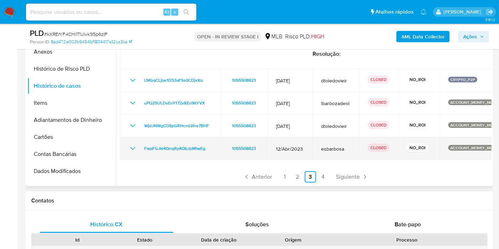
click at [126, 146] on td "FwpFGJkl4QnqRpKQbJpMtwEg" at bounding box center [170, 148] width 101 height 23
click at [131, 147] on icon "Mostrar/Ocultar" at bounding box center [132, 148] width 5 height 3
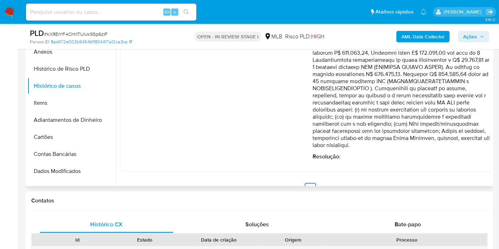
scroll to position [517, 0]
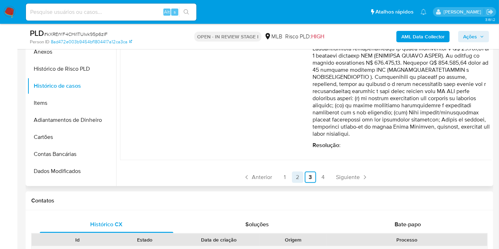
click at [295, 176] on link "2" at bounding box center [297, 177] width 11 height 11
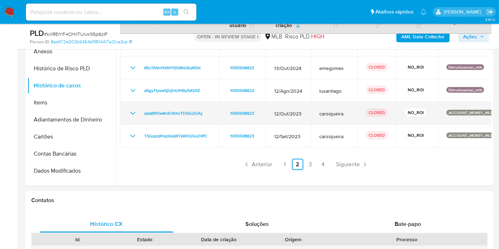
scroll to position [180, 0]
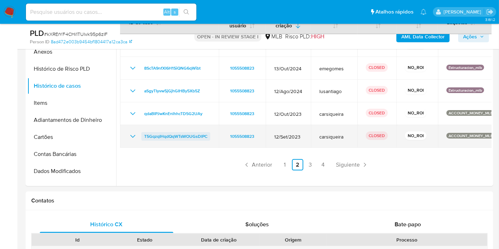
click at [142, 135] on link "T5GqzqIHqdQqWTsWOUGsDlPC" at bounding box center [175, 136] width 69 height 9
click at [129, 134] on icon "Mostrar/Ocultar" at bounding box center [133, 136] width 9 height 9
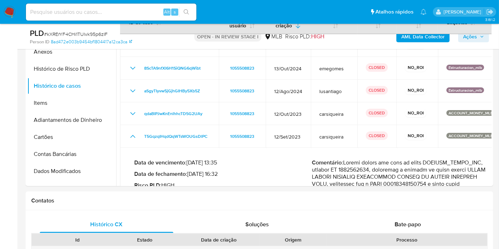
scroll to position [141, 0]
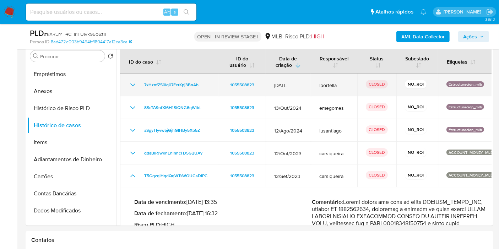
click at [135, 85] on icon "Mostrar/Ocultar" at bounding box center [133, 85] width 9 height 9
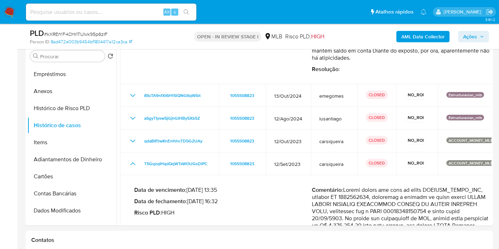
scroll to position [118, 0]
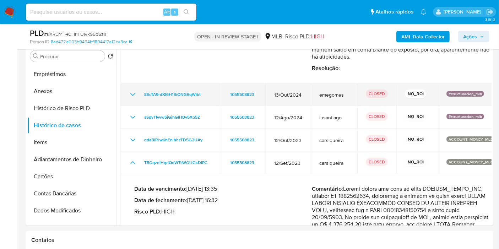
click at [131, 95] on icon "Mostrar/Ocultar" at bounding box center [133, 94] width 9 height 9
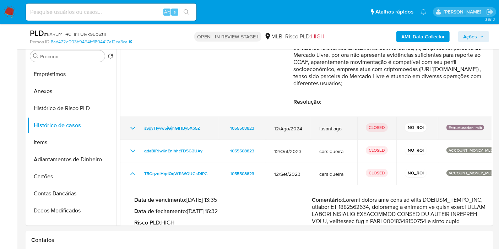
scroll to position [237, 0]
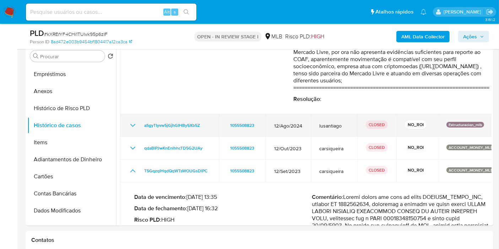
click at [134, 125] on icon "Mostrar/Ocultar" at bounding box center [133, 125] width 9 height 9
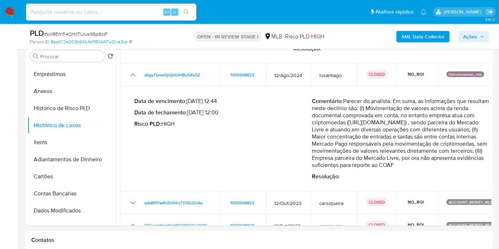
scroll to position [315, 0]
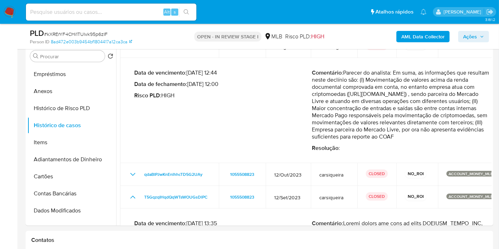
click at [481, 36] on icon "button" at bounding box center [482, 36] width 4 height 4
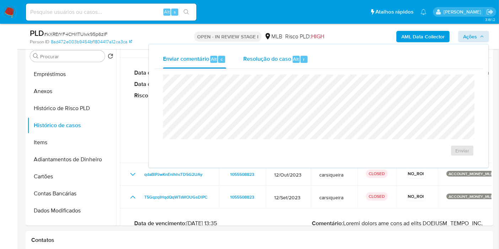
click at [260, 65] on div "Resolução do caso Alt r" at bounding box center [275, 59] width 65 height 18
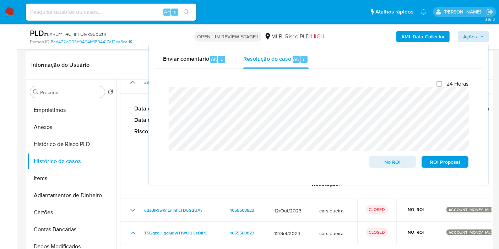
scroll to position [62, 0]
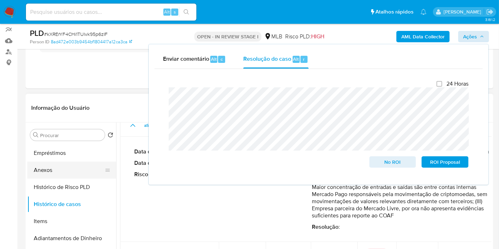
click at [51, 172] on button "Anexos" at bounding box center [68, 170] width 83 height 17
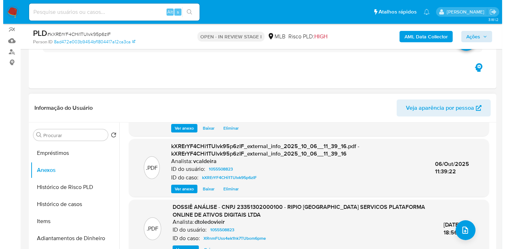
scroll to position [79, 0]
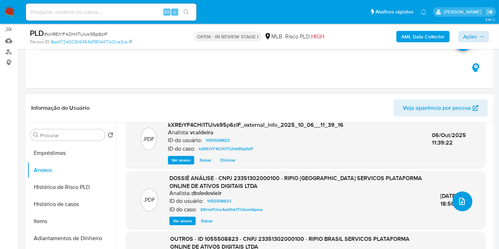
click at [456, 208] on button "upload-file" at bounding box center [462, 201] width 20 height 20
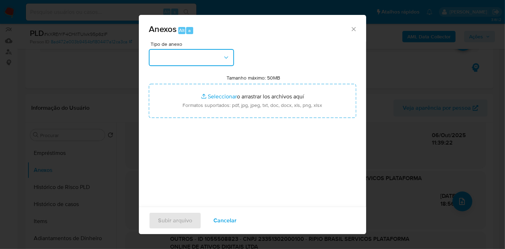
click at [218, 59] on button "button" at bounding box center [191, 57] width 85 height 17
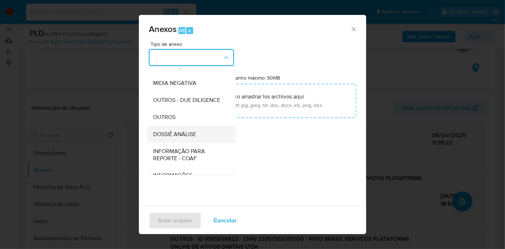
click at [184, 138] on span "DOSSIÊ ANÁLISE" at bounding box center [174, 134] width 43 height 7
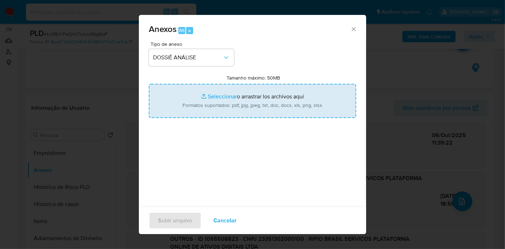
click at [228, 112] on input "Tamanho máximo: 50MB Seleccionar archivos" at bounding box center [252, 101] width 207 height 34
type input "C:\fakepath\DECLÍNIO - kXRErYF4CHi1TUlvk95p6zIF - CNPJ 23351302000100 - RIPIO B…"
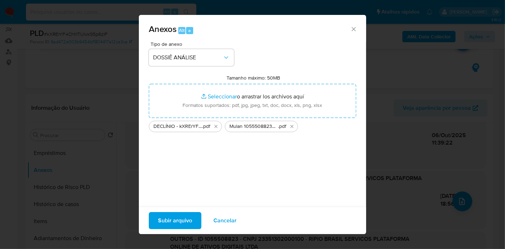
click at [179, 227] on span "Subir arquivo" at bounding box center [175, 221] width 34 height 16
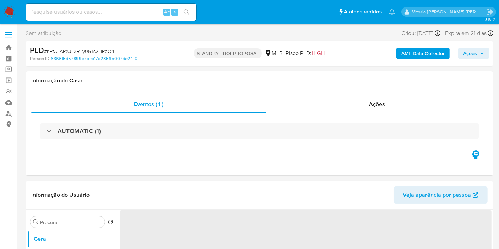
select select "10"
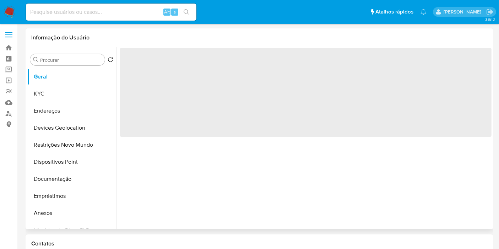
select select "10"
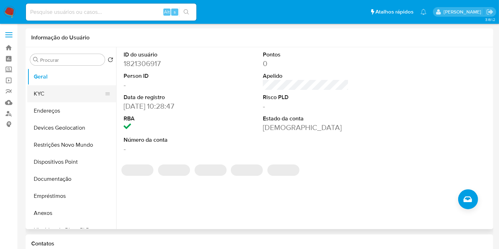
click at [71, 93] on button "KYC" at bounding box center [68, 93] width 83 height 17
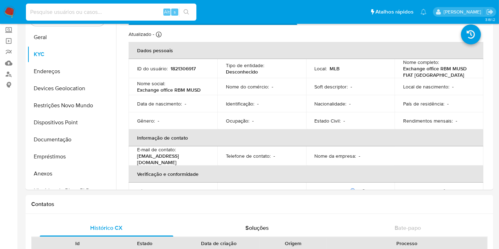
click at [94, 7] on input at bounding box center [111, 11] width 170 height 9
paste input "wbHEvwp0AsFaSkPe6HwLdQKn"
type input "wbHEvwp0AsFaSkPe6HwLdQKn"
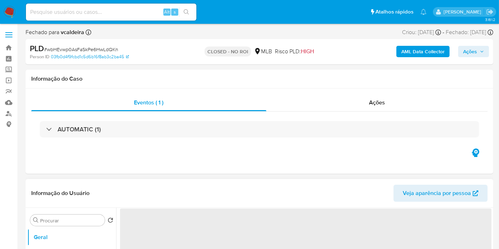
select select "10"
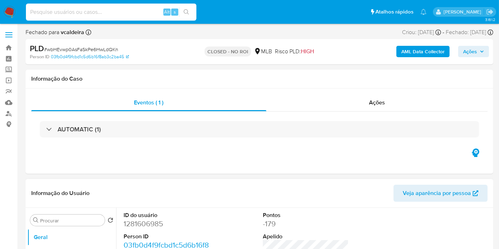
click at [87, 11] on input at bounding box center [111, 11] width 170 height 9
paste input "CxR8AvE36eRVQWwHfBkvCR6N"
type input "CxR8AvE36eRVQWwHfBkvCR6N"
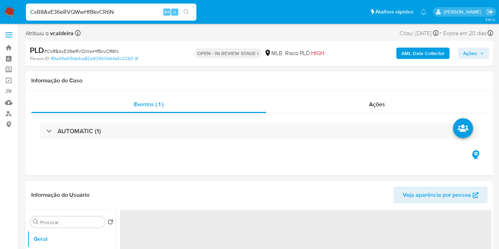
select select "10"
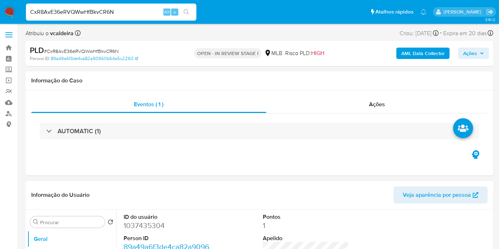
click at [140, 221] on dd "1037435304" at bounding box center [167, 226] width 86 height 10
click at [140, 223] on dd "1037435304" at bounding box center [167, 226] width 86 height 10
copy dd "1037435304"
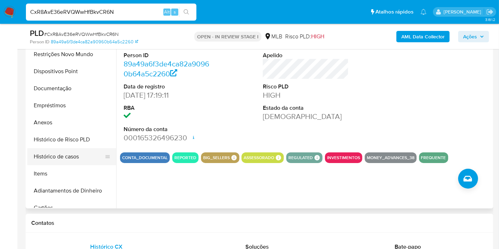
scroll to position [118, 0]
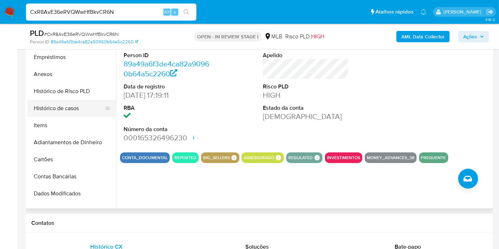
click at [69, 101] on button "Histórico de casos" at bounding box center [68, 108] width 83 height 17
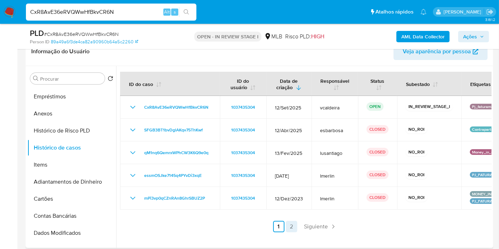
click at [289, 227] on link "2" at bounding box center [291, 226] width 11 height 11
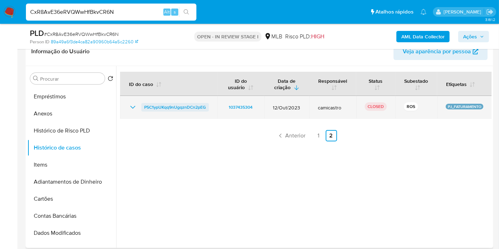
click at [179, 109] on span "P5C1ypUKqq9nUgqznDCn2pEG" at bounding box center [175, 107] width 62 height 9
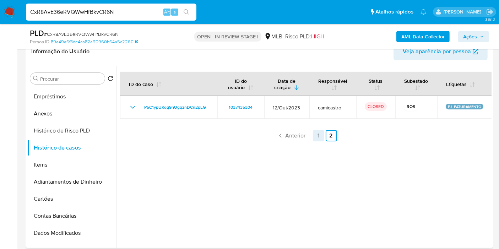
click at [315, 131] on link "1" at bounding box center [318, 135] width 11 height 11
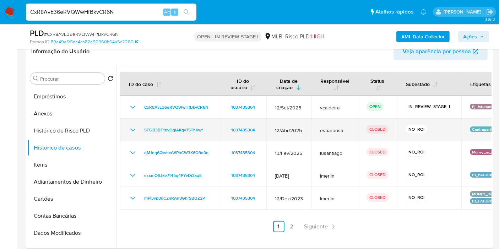
click at [131, 132] on icon "Mostrar/Ocultar" at bounding box center [133, 130] width 9 height 9
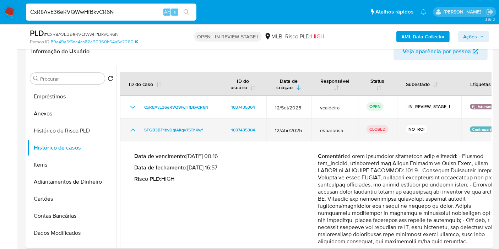
click at [131, 132] on icon "Mostrar/Ocultar" at bounding box center [133, 130] width 9 height 9
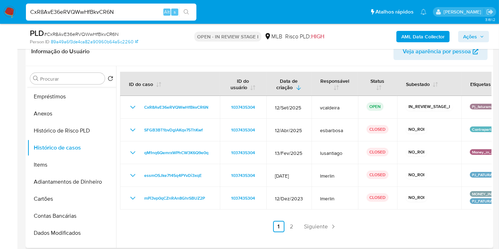
scroll to position [0, 0]
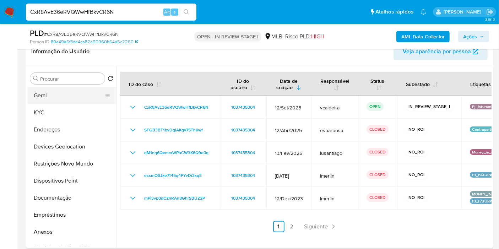
click at [47, 93] on button "Geral" at bounding box center [68, 95] width 83 height 17
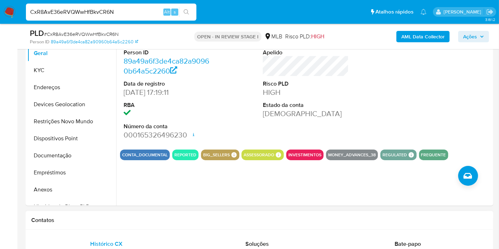
scroll to position [237, 0]
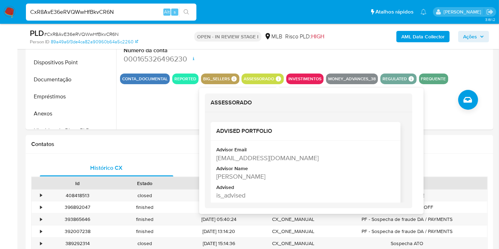
copy div "[PERSON_NAME]"
drag, startPoint x: 331, startPoint y: 177, endPoint x: 215, endPoint y: 174, distance: 115.5
click at [215, 174] on div "Advisor Email [EMAIL_ADDRESS][DOMAIN_NAME] Advisor Name [PERSON_NAME] Advised i…" at bounding box center [306, 174] width 190 height 67
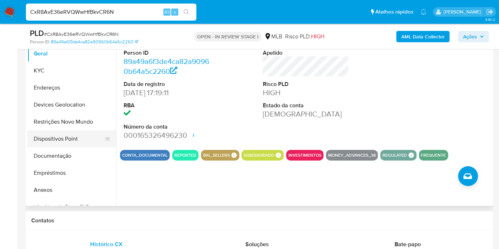
scroll to position [158, 0]
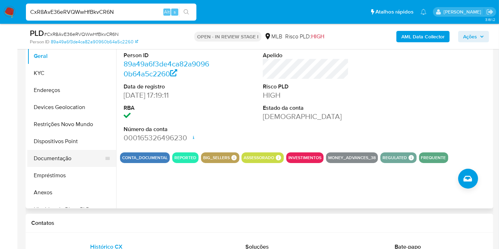
click at [60, 152] on button "Documentação" at bounding box center [68, 158] width 83 height 17
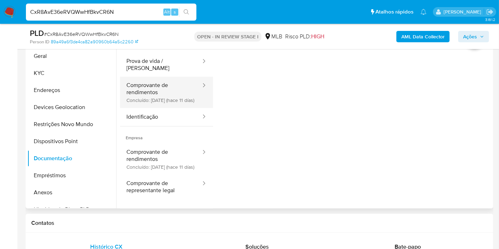
click at [161, 96] on button "Comprovante de rendimentos Concluído: [DATE] (hace 11 días)" at bounding box center [161, 92] width 82 height 31
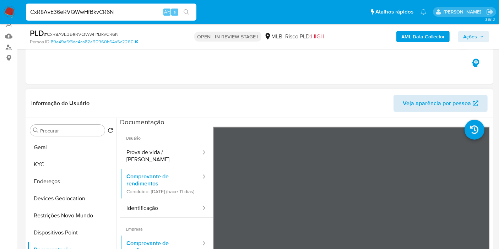
scroll to position [79, 0]
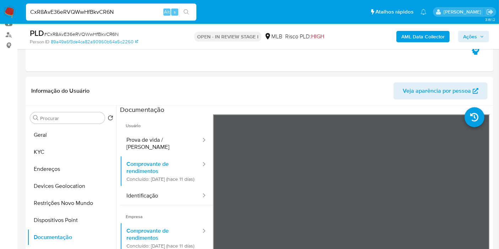
click at [317, 10] on ul "Pausado Ver notificaciones CxR8AvE36eRVQWwHfBkvCR6N Alt s Atalhos rápidos Presi…" at bounding box center [226, 12] width 408 height 18
click at [78, 7] on input "CxR8AvE36eRVQWwHfBkvCR6N" at bounding box center [111, 11] width 170 height 9
click at [66, 148] on button "KYC" at bounding box center [68, 151] width 83 height 17
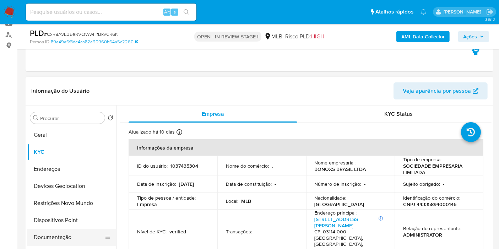
click at [56, 234] on button "Documentação" at bounding box center [68, 237] width 83 height 17
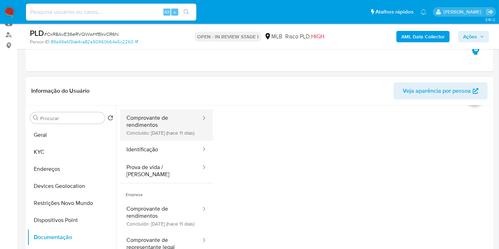
scroll to position [39, 0]
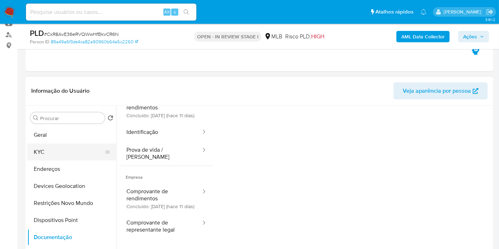
click at [62, 145] on button "KYC" at bounding box center [68, 151] width 83 height 17
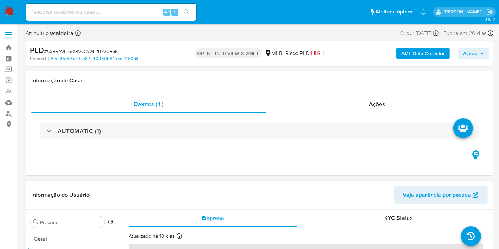
scroll to position [158, 0]
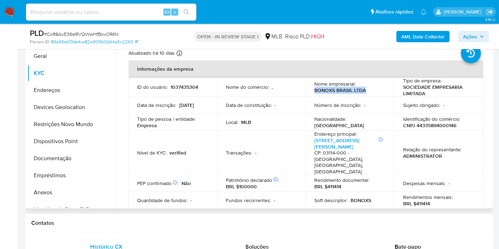
drag, startPoint x: 367, startPoint y: 90, endPoint x: 312, endPoint y: 91, distance: 55.1
click at [312, 91] on td "Nome empresarial : BONOXS BRASIL LTDA" at bounding box center [350, 86] width 89 height 19
click at [59, 157] on button "Documentação" at bounding box center [68, 158] width 83 height 17
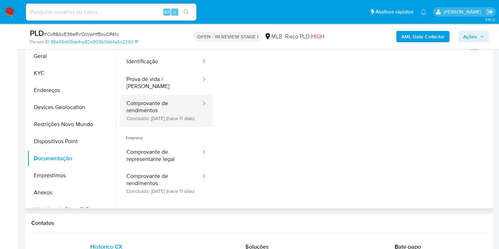
click at [143, 95] on button "Comprovante de rendimentos Concluído: [DATE] (hace 11 días)" at bounding box center [161, 110] width 82 height 31
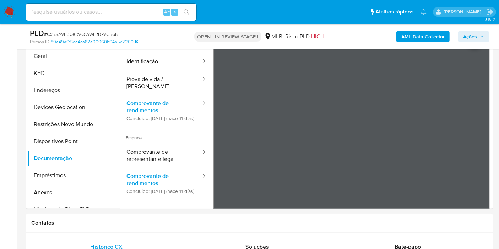
scroll to position [62, 0]
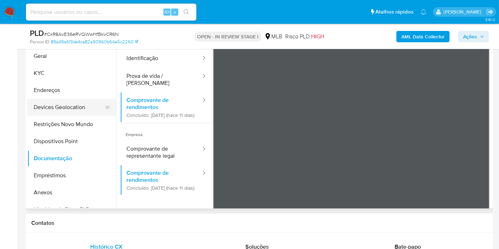
scroll to position [0, 0]
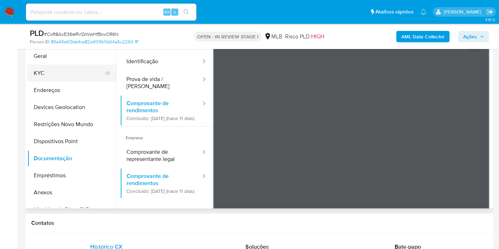
click at [49, 78] on button "KYC" at bounding box center [68, 73] width 83 height 17
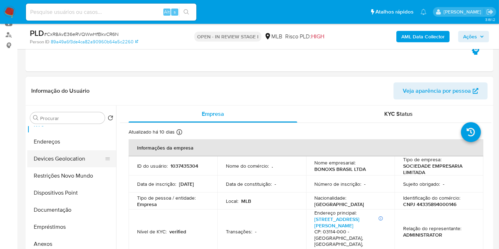
scroll to position [118, 0]
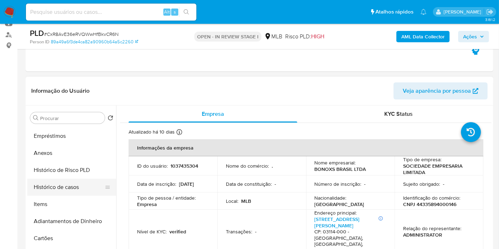
click at [57, 185] on button "Histórico de casos" at bounding box center [68, 187] width 83 height 17
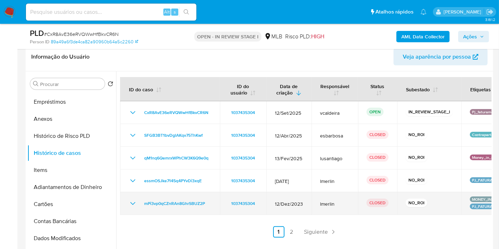
scroll to position [158, 0]
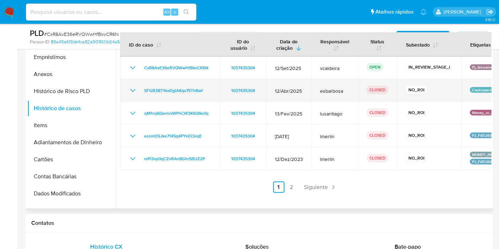
click at [130, 88] on icon "Mostrar/Ocultar" at bounding box center [133, 90] width 9 height 9
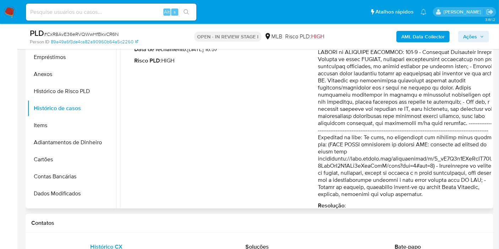
scroll to position [118, 0]
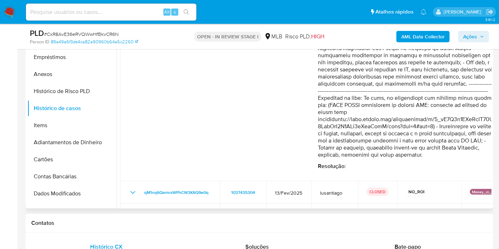
drag, startPoint x: 337, startPoint y: 106, endPoint x: 472, endPoint y: 107, distance: 134.6
click at [472, 107] on p "Comentário :" at bounding box center [410, 76] width 184 height 163
click at [379, 143] on p "Comentário :" at bounding box center [410, 76] width 184 height 163
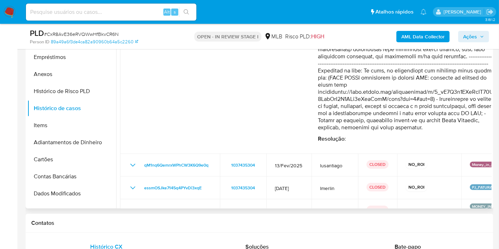
scroll to position [178, 0]
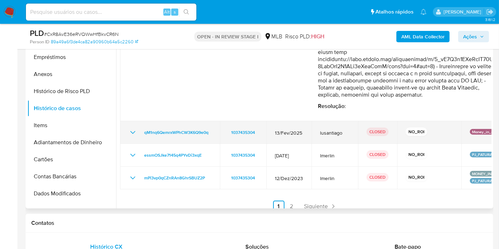
click at [134, 128] on icon "Mostrar/Ocultar" at bounding box center [133, 132] width 9 height 9
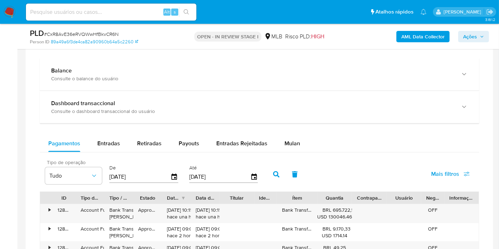
scroll to position [473, 0]
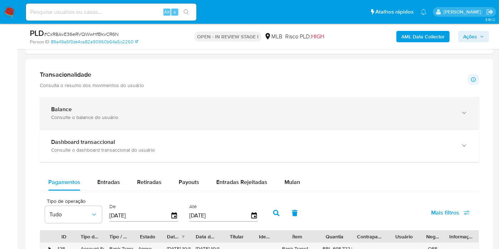
click at [88, 110] on div "Balance" at bounding box center [252, 109] width 402 height 7
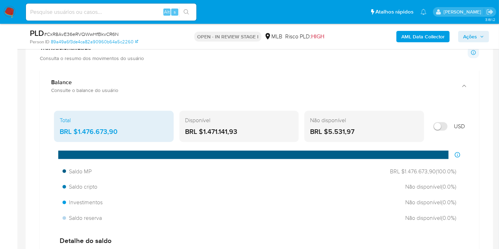
scroll to position [513, 0]
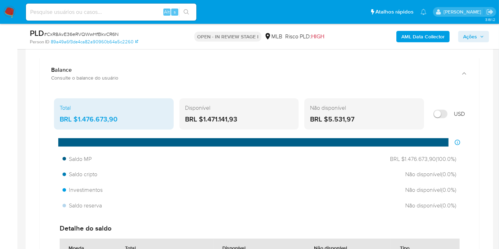
drag, startPoint x: 246, startPoint y: 116, endPoint x: 203, endPoint y: 119, distance: 43.4
click at [203, 119] on div "BRL $1.471.141,93" at bounding box center [239, 119] width 108 height 9
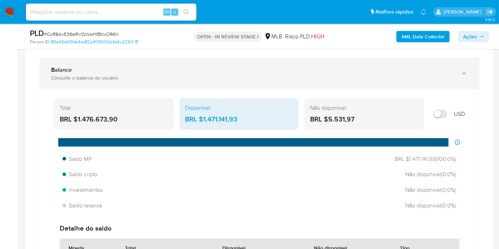
click at [328, 75] on div "Consulte o balance do usuário" at bounding box center [252, 78] width 402 height 6
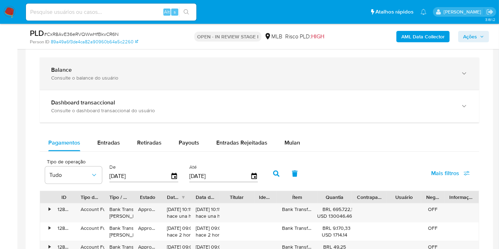
click at [327, 75] on div "Consulte o balance do usuário" at bounding box center [252, 78] width 402 height 6
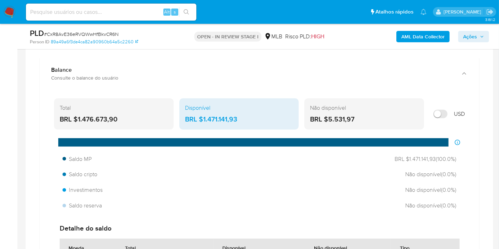
click at [419, 36] on b "AML Data Collector" at bounding box center [422, 36] width 43 height 11
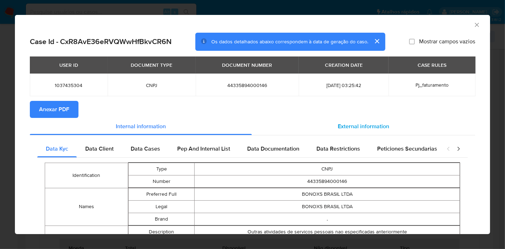
click at [352, 124] on span "External information" at bounding box center [363, 126] width 51 height 8
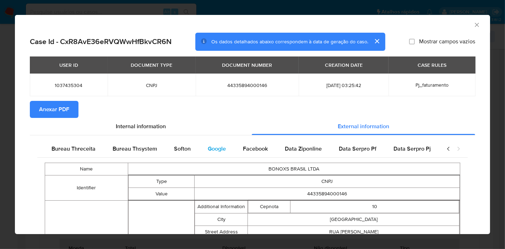
click at [210, 150] on span "Google" at bounding box center [217, 149] width 18 height 8
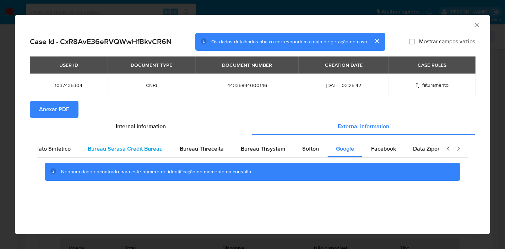
scroll to position [0, 0]
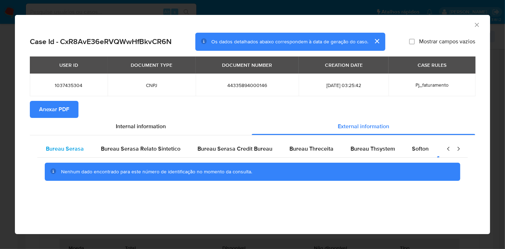
click at [74, 152] on span "Bureau Serasa" at bounding box center [65, 149] width 38 height 8
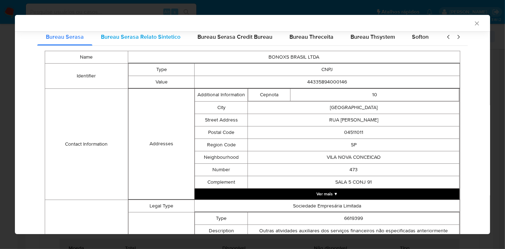
scroll to position [38, 0]
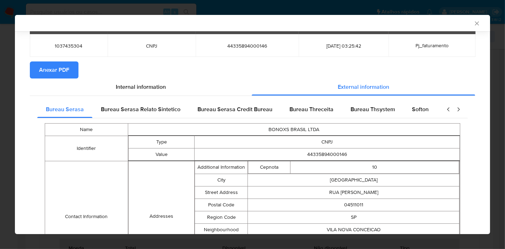
click at [73, 71] on button "Anexar PDF" at bounding box center [54, 69] width 49 height 17
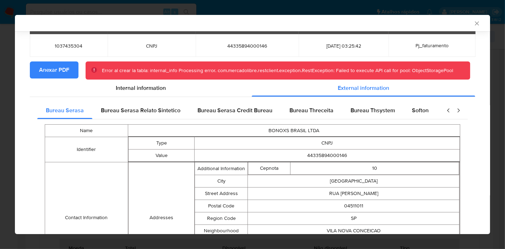
click at [473, 25] on icon "Fechar a janela" at bounding box center [476, 23] width 7 height 7
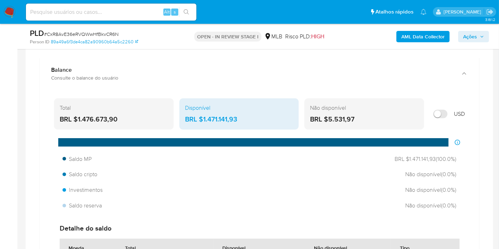
click at [421, 30] on div "AML Data Collector Ações" at bounding box center [413, 36] width 151 height 17
click at [419, 34] on b "AML Data Collector" at bounding box center [422, 36] width 43 height 11
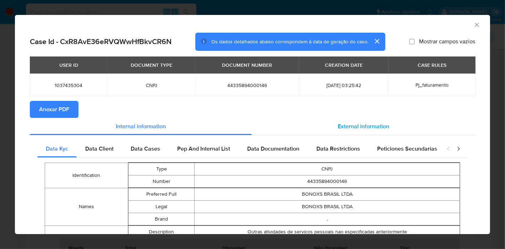
click at [355, 126] on span "External information" at bounding box center [363, 126] width 51 height 8
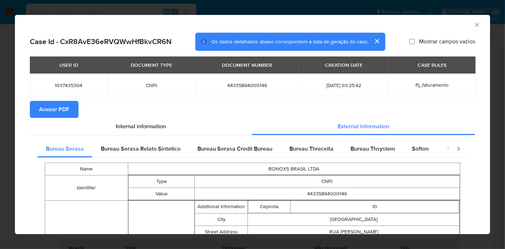
click at [61, 109] on span "Anexar PDF" at bounding box center [54, 110] width 30 height 16
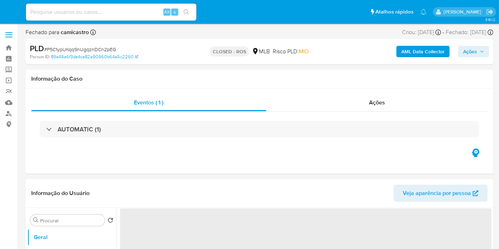
select select "10"
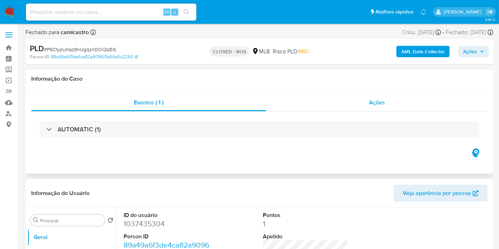
click at [366, 105] on div "Ações" at bounding box center [377, 102] width 222 height 17
